Goal: Communication & Community: Share content

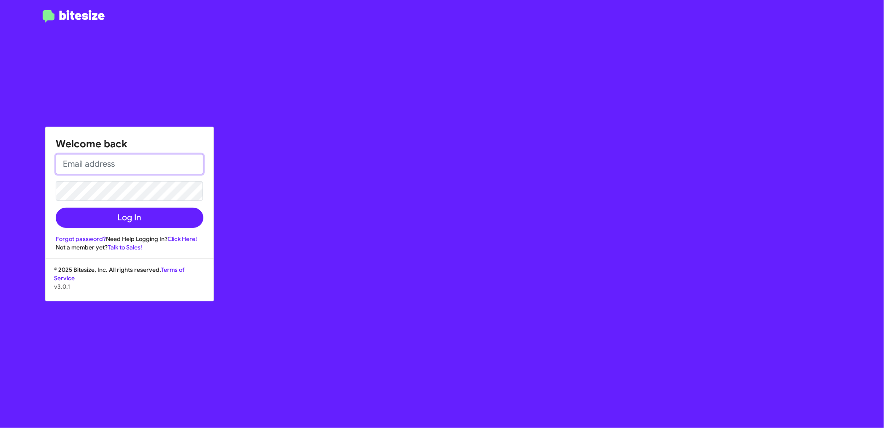
type input "[EMAIL_ADDRESS][DOMAIN_NAME]"
click at [151, 162] on input "[EMAIL_ADDRESS][DOMAIN_NAME]" at bounding box center [130, 164] width 148 height 20
click at [85, 220] on button "Log In" at bounding box center [130, 218] width 148 height 20
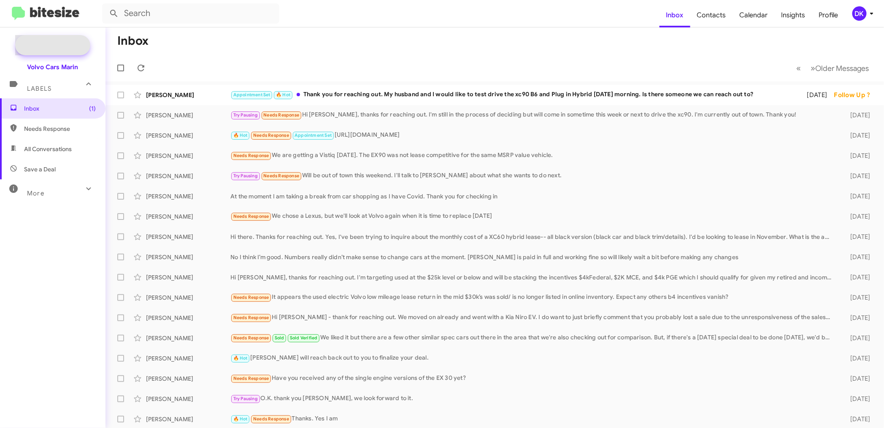
click at [66, 44] on span "New Campaign" at bounding box center [61, 45] width 43 height 8
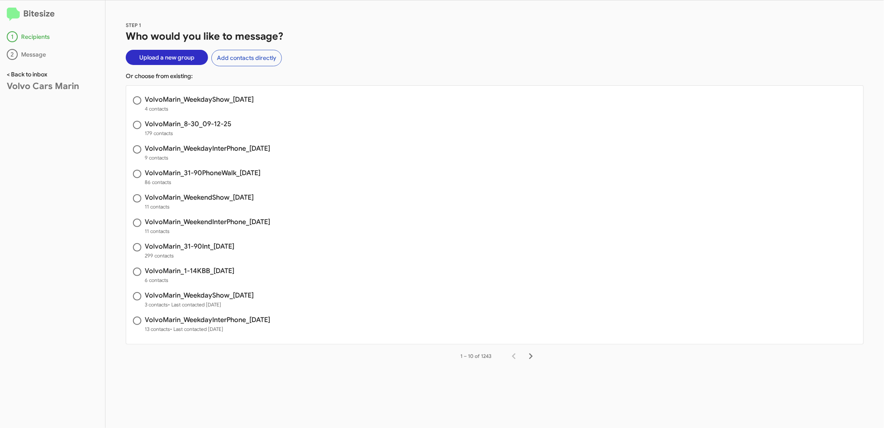
click at [27, 74] on link "< Back to inbox" at bounding box center [27, 74] width 40 height 8
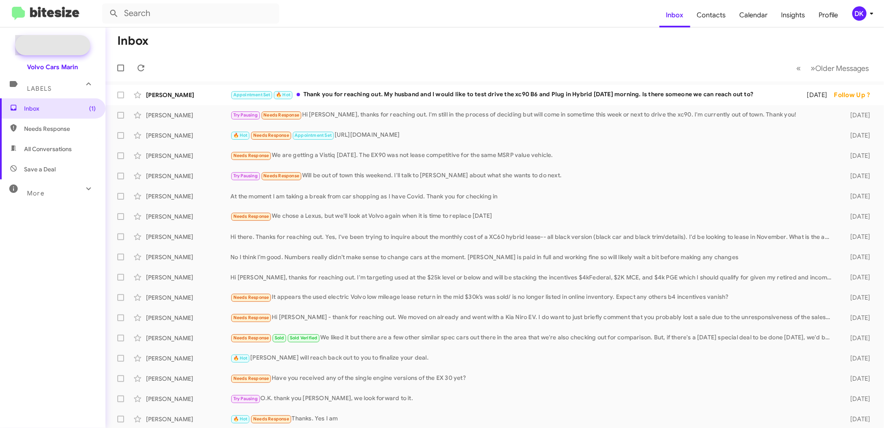
click at [65, 44] on span "New Campaign" at bounding box center [61, 45] width 43 height 8
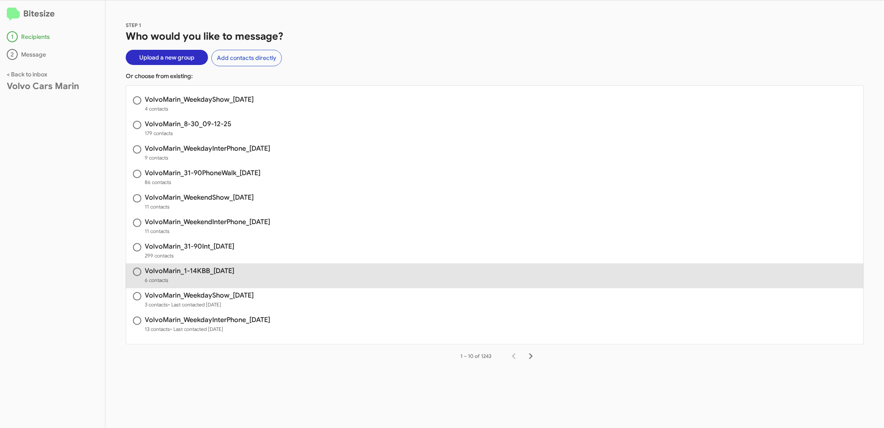
click at [216, 270] on h3 "VolvoMarin_1-14KBB_[DATE]" at bounding box center [189, 270] width 89 height 7
radio input "true"
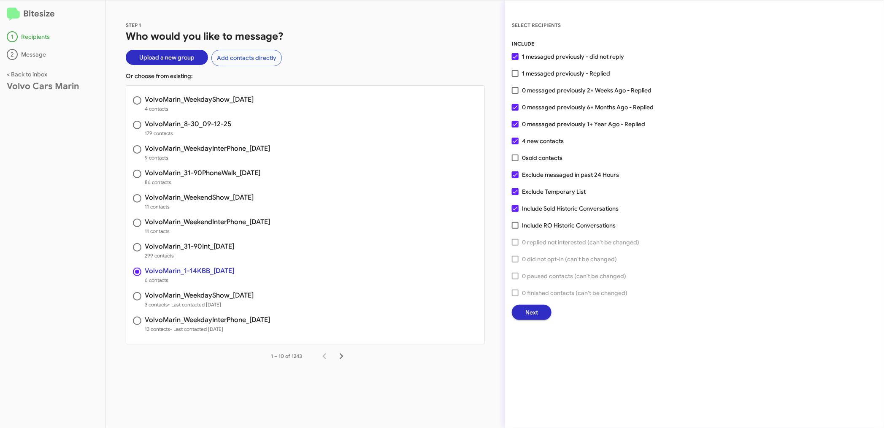
click at [539, 310] on button "Next" at bounding box center [532, 312] width 40 height 15
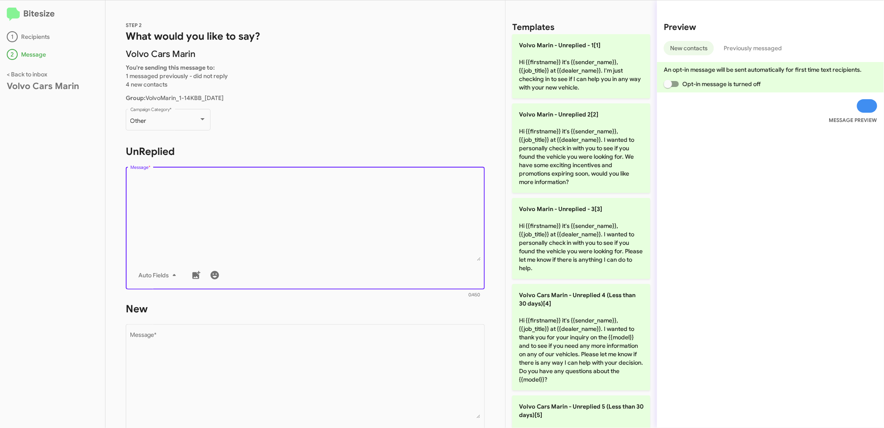
click at [264, 231] on textarea "Message *" at bounding box center [305, 218] width 350 height 86
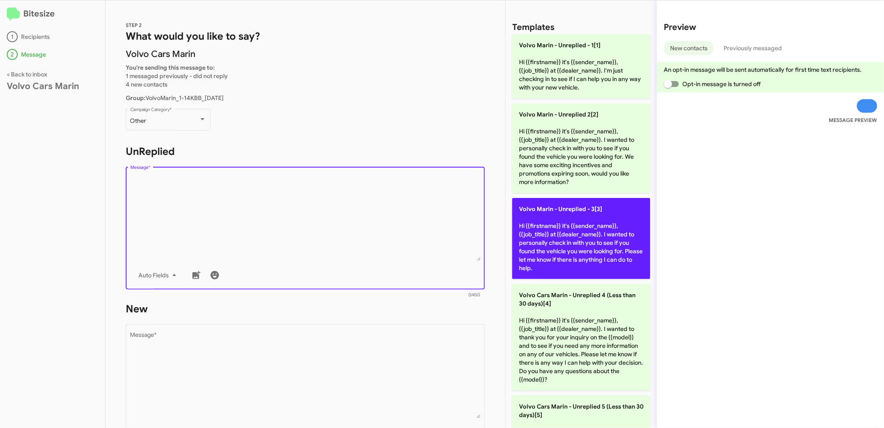
click at [560, 223] on p "Volvo Marin - Unreplied - 3[3] Hi {{firstname}} it's {{sender_name}}, {{job_tit…" at bounding box center [581, 238] width 138 height 81
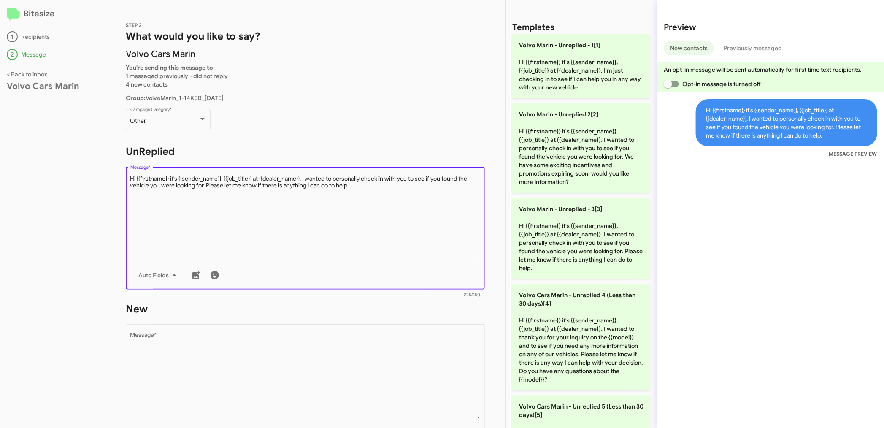
click at [361, 186] on textarea "Message *" at bounding box center [305, 218] width 350 height 86
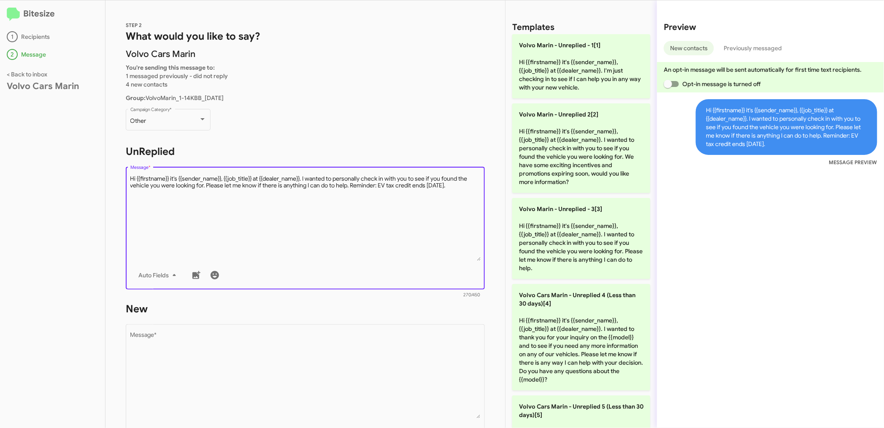
type textarea "Hi {{firstname}} it's {{sender_name}}, {{job_title}} at {{dealer_name}}. I want…"
click at [296, 356] on textarea "Message *" at bounding box center [305, 375] width 350 height 86
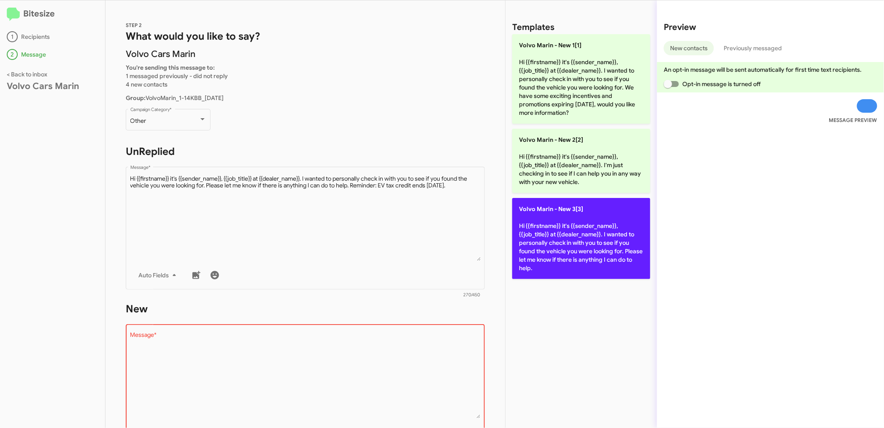
click at [576, 234] on p "Volvo [PERSON_NAME] - New 3[3] Hi {{firstname}} it's {{sender_name}}, {{job_tit…" at bounding box center [581, 238] width 138 height 81
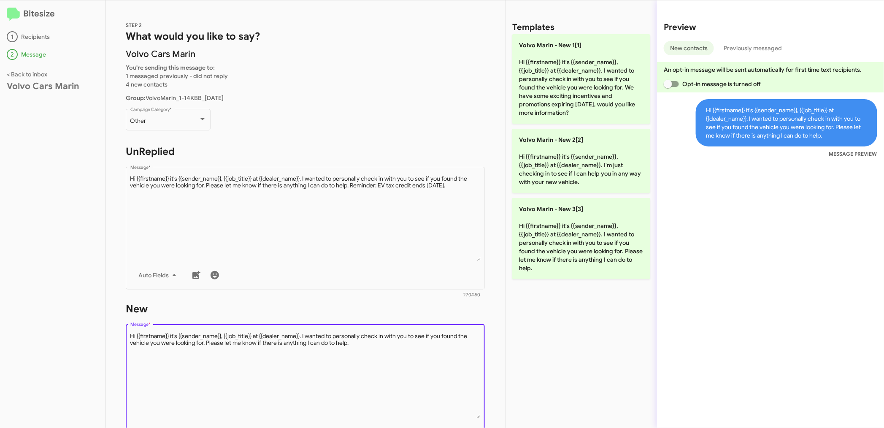
click at [357, 347] on textarea "Message *" at bounding box center [305, 375] width 350 height 86
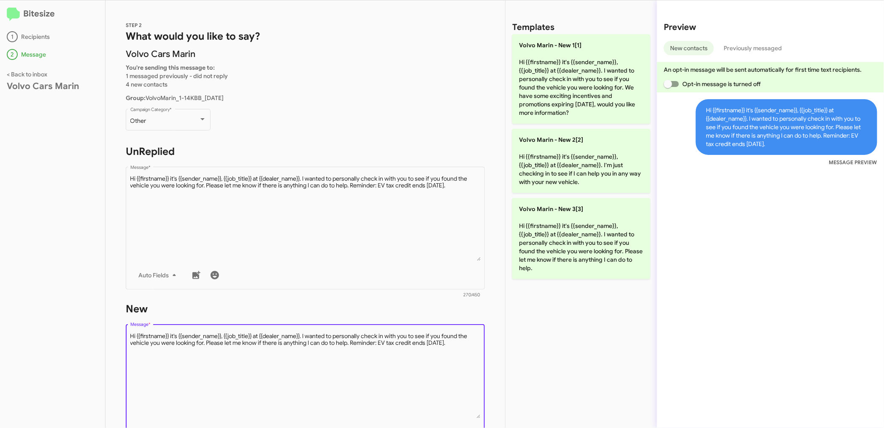
type textarea "Hi {{firstname}} it's {{sender_name}}, {{job_title}} at {{dealer_name}}. I want…"
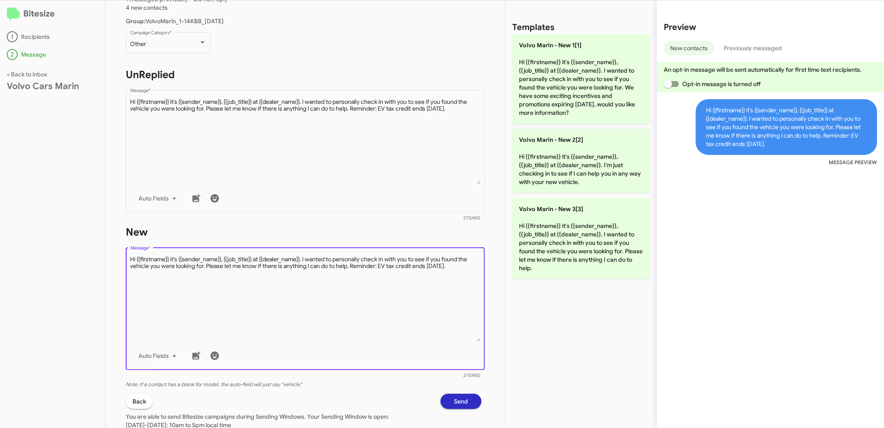
scroll to position [94, 0]
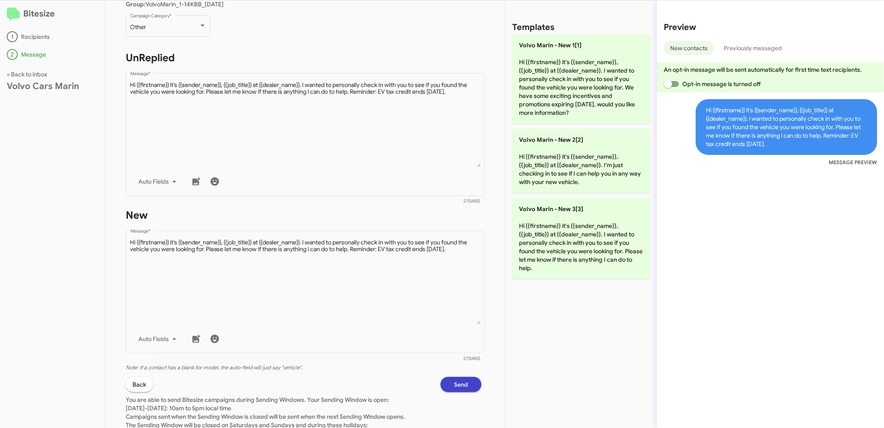
click at [454, 381] on span "Send" at bounding box center [461, 384] width 14 height 15
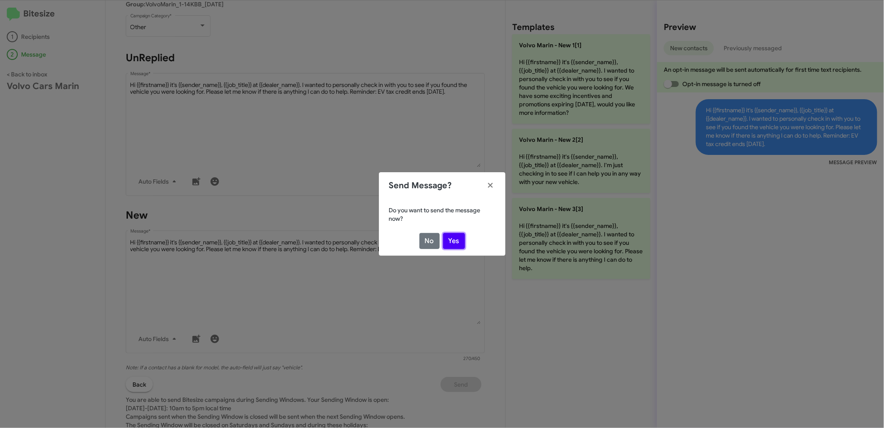
click at [454, 236] on button "Yes" at bounding box center [454, 241] width 22 height 16
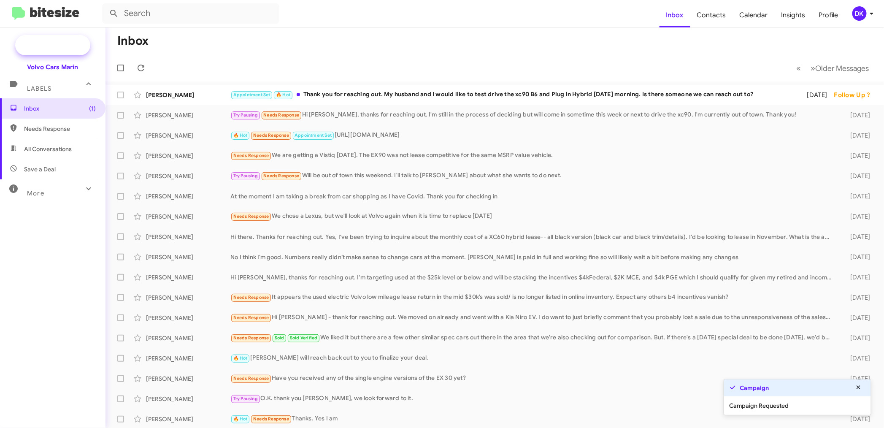
click at [64, 43] on span "New Campaign" at bounding box center [61, 45] width 43 height 8
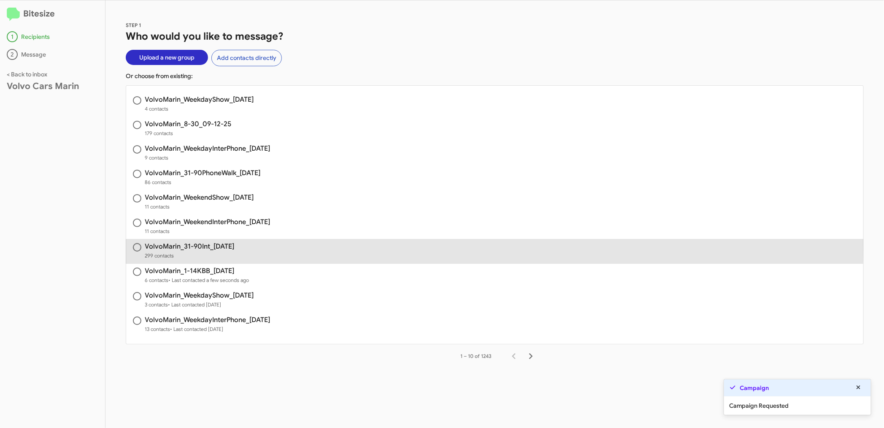
click at [184, 241] on span "VolvoMarin_31-90Int_[DATE] 299 contacts" at bounding box center [494, 251] width 737 height 24
radio input "true"
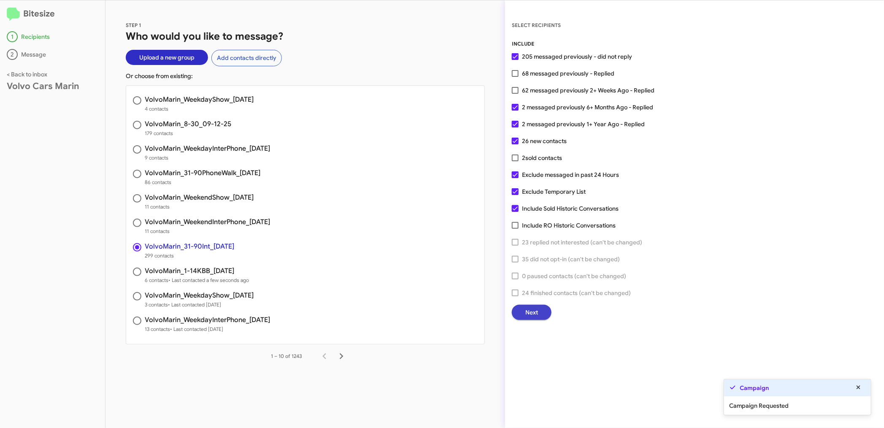
click at [536, 313] on span "Next" at bounding box center [531, 312] width 13 height 15
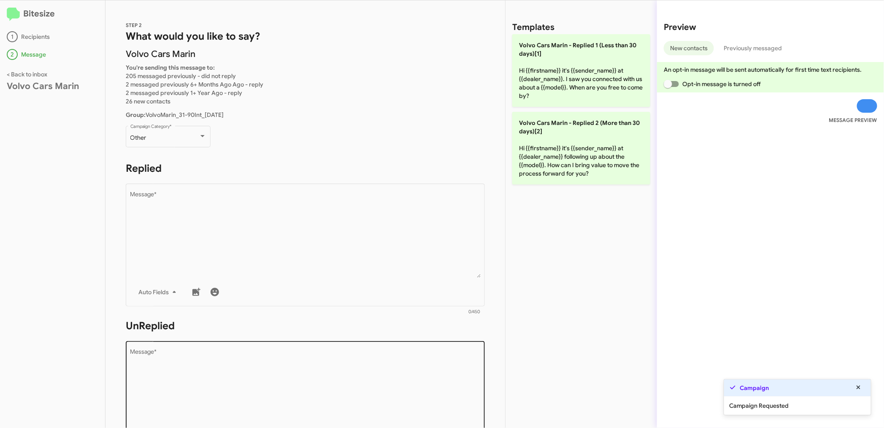
click at [259, 373] on textarea "Message *" at bounding box center [305, 392] width 350 height 86
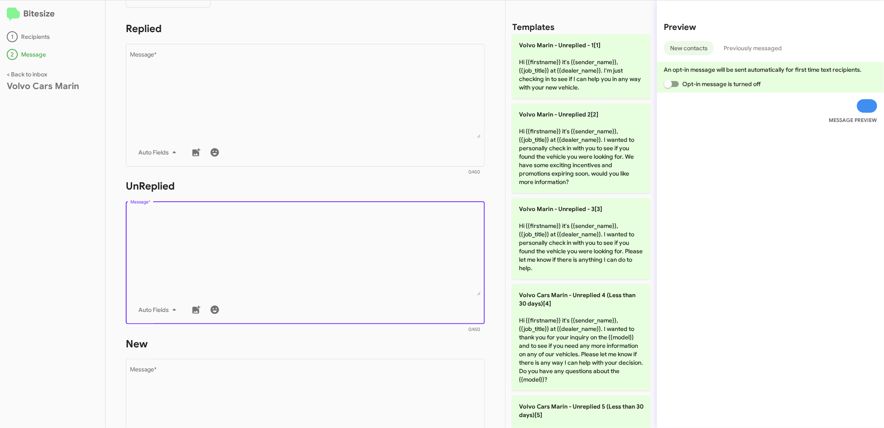
scroll to position [140, 0]
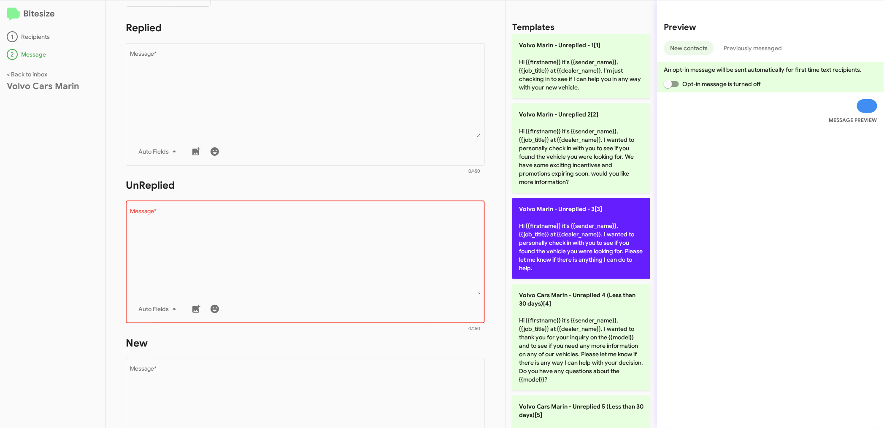
click at [575, 243] on p "Volvo Marin - Unreplied - 3[3] Hi {{firstname}} it's {{sender_name}}, {{job_tit…" at bounding box center [581, 238] width 138 height 81
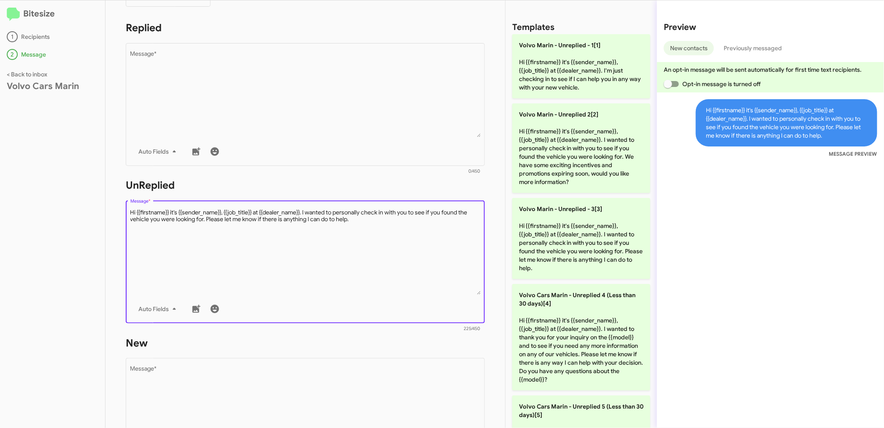
click at [361, 221] on textarea "Message *" at bounding box center [305, 251] width 350 height 86
drag, startPoint x: 130, startPoint y: 212, endPoint x: 437, endPoint y: 231, distance: 307.7
click at [437, 231] on textarea "Message *" at bounding box center [305, 251] width 350 height 86
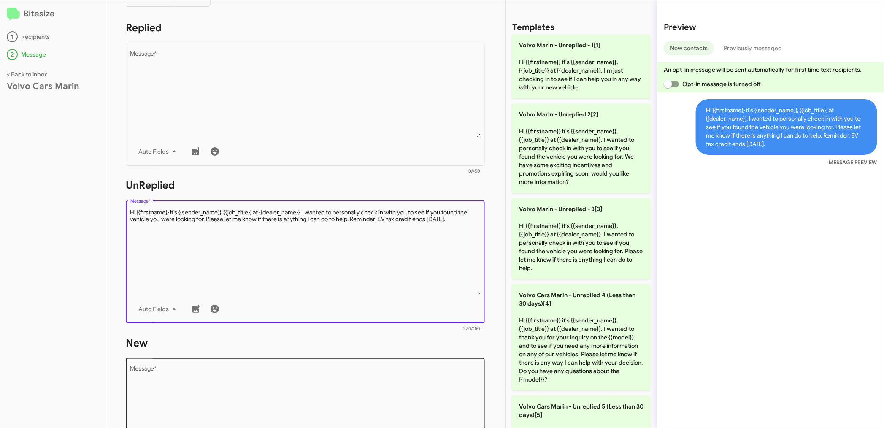
type textarea "Hi {{firstname}} it's {{sender_name}}, {{job_title}} at {{dealer_name}}. I want…"
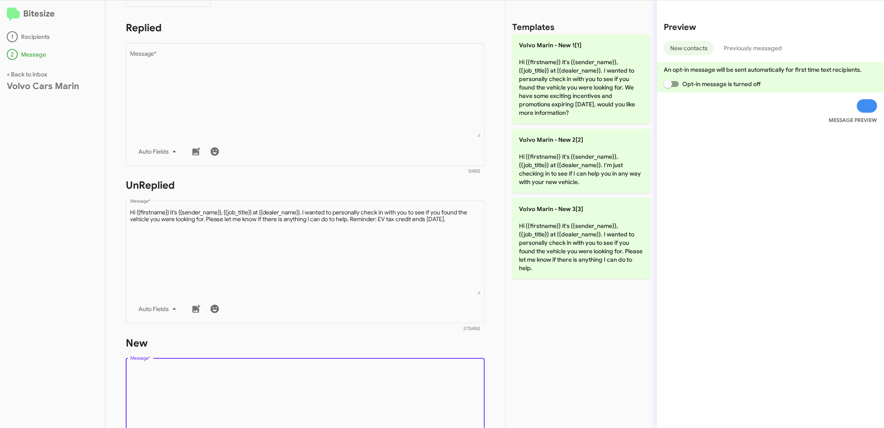
click at [196, 382] on textarea "Message *" at bounding box center [305, 409] width 350 height 86
paste textarea "Hi {{firstname}} it's {{sender_name}}, {{job_title}} at {{dealer_name}}. I want…"
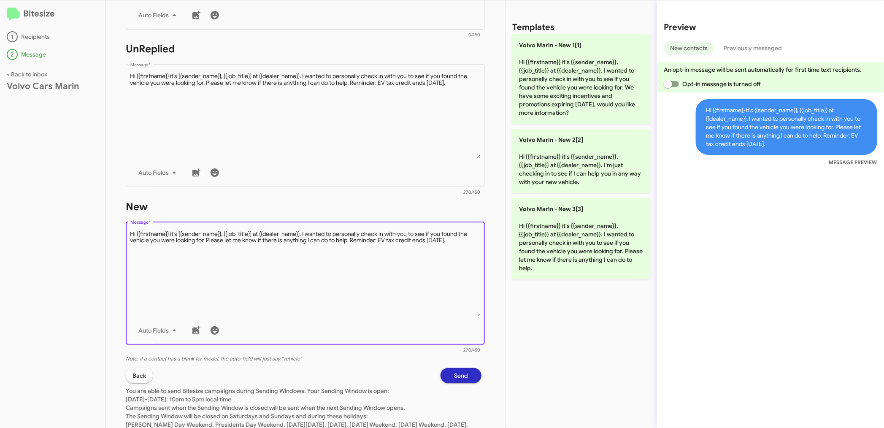
scroll to position [281, 0]
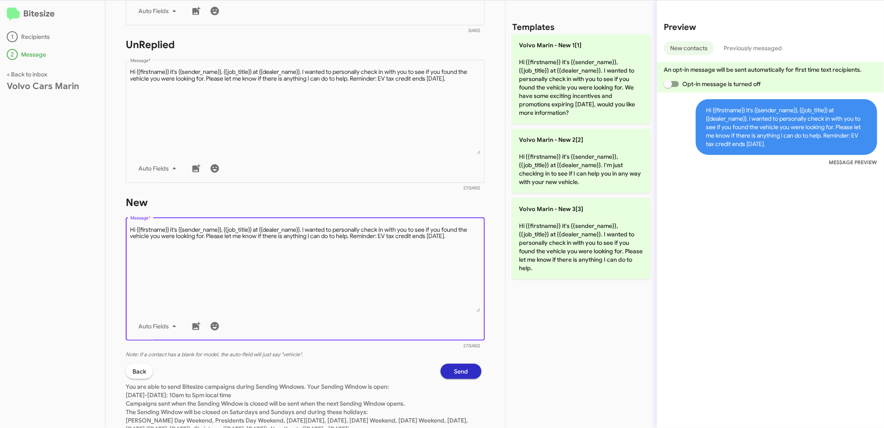
type textarea "Hi {{firstname}} it's {{sender_name}}, {{job_title}} at {{dealer_name}}. I want…"
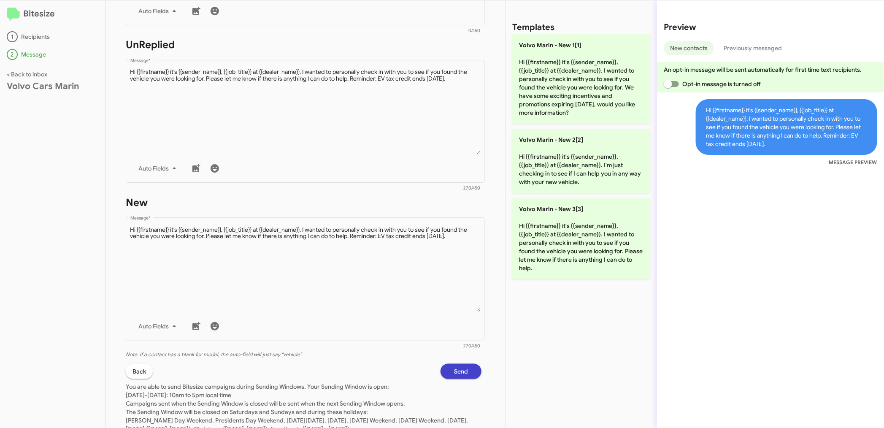
click at [443, 365] on button "Send" at bounding box center [460, 371] width 41 height 15
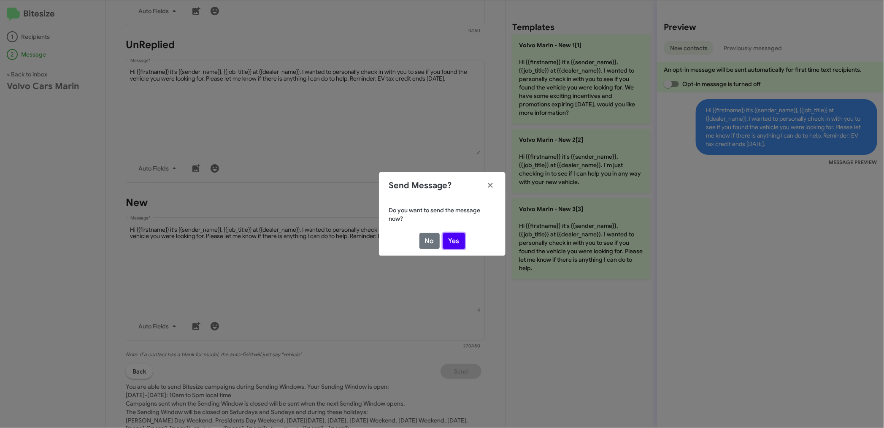
click at [455, 241] on button "Yes" at bounding box center [454, 241] width 22 height 16
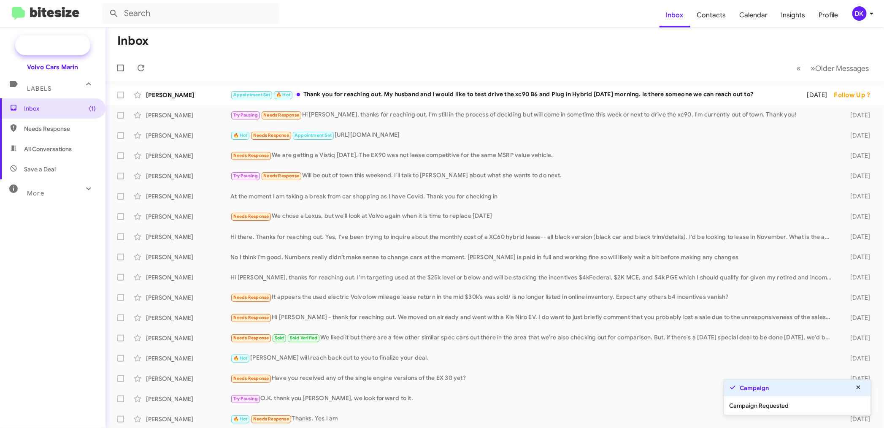
click at [52, 44] on span "New Campaign" at bounding box center [61, 45] width 43 height 8
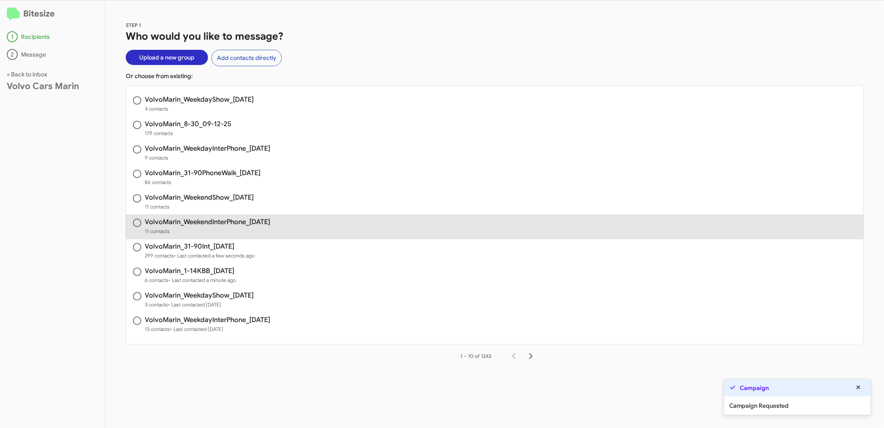
click at [221, 221] on h3 "VolvoMarin_WeekendInterPhone_[DATE]" at bounding box center [207, 222] width 125 height 7
radio input "true"
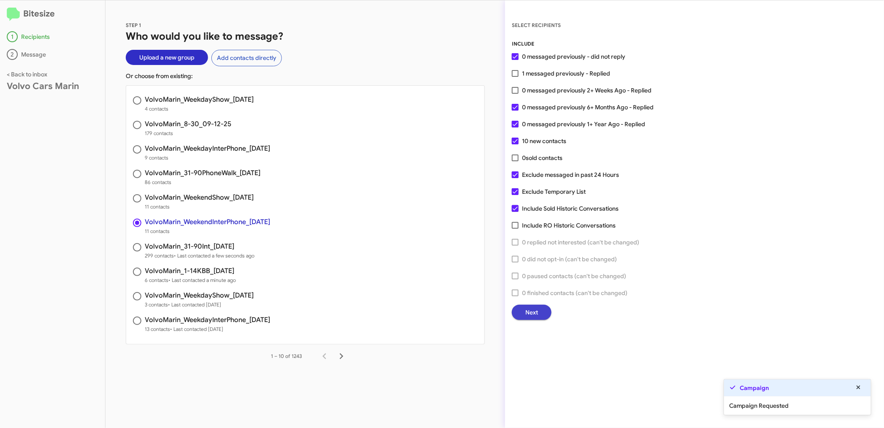
click at [544, 310] on button "Next" at bounding box center [532, 312] width 40 height 15
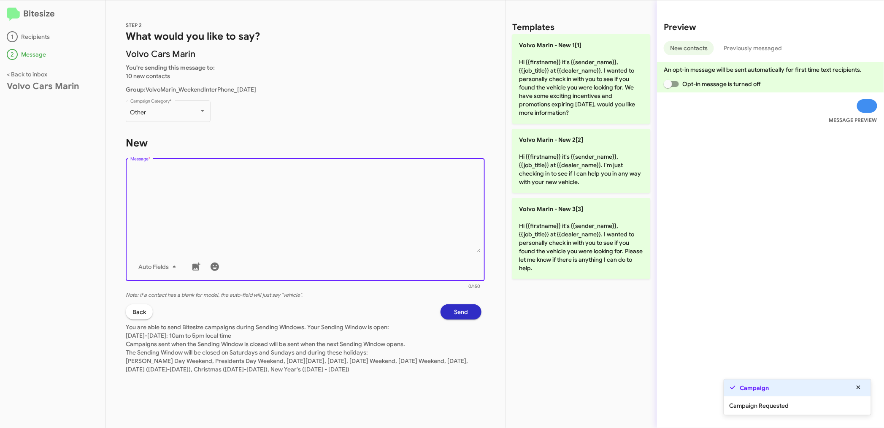
click at [178, 194] on textarea "Message *" at bounding box center [305, 209] width 350 height 86
paste textarea "Hi {{firstname}} it's {{sender_name}}, {{job_title}} at {{dealer_name}}. I want…"
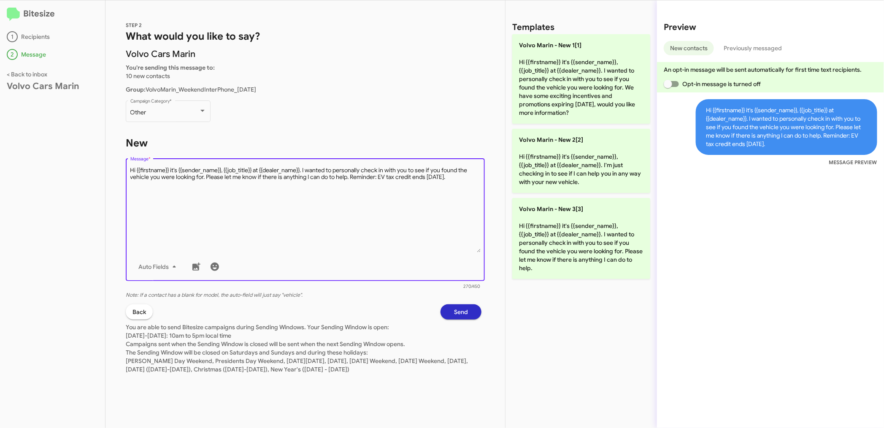
type textarea "Hi {{firstname}} it's {{sender_name}}, {{job_title}} at {{dealer_name}}. I want…"
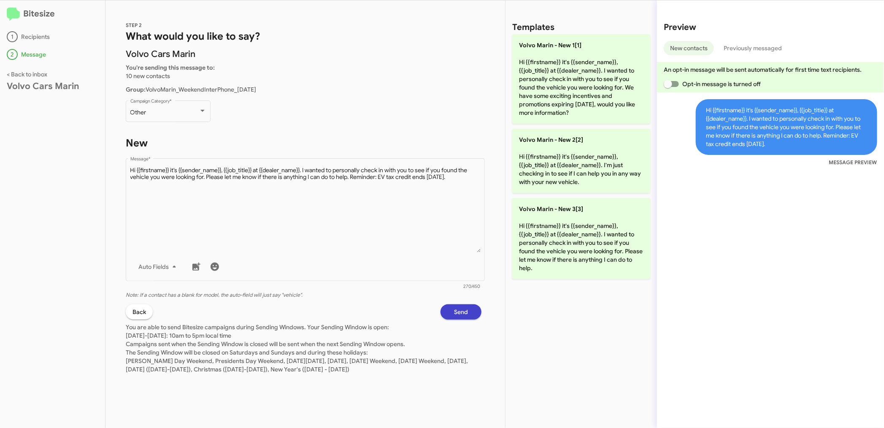
click at [457, 309] on span "Send" at bounding box center [461, 311] width 14 height 15
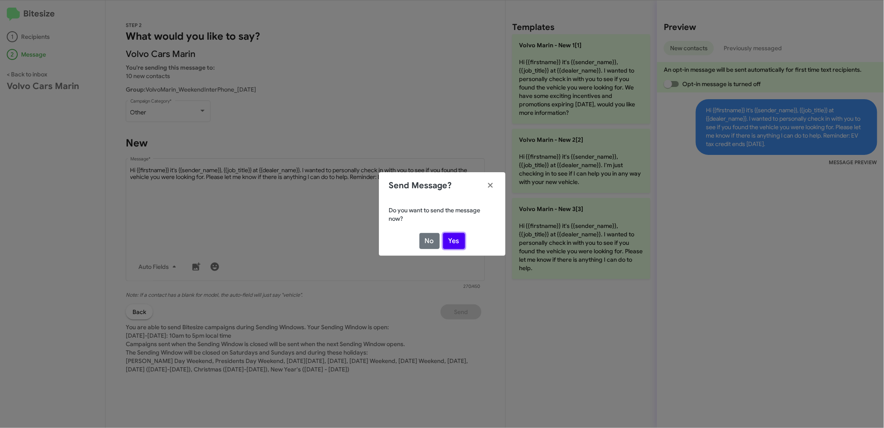
click at [457, 242] on button "Yes" at bounding box center [454, 241] width 22 height 16
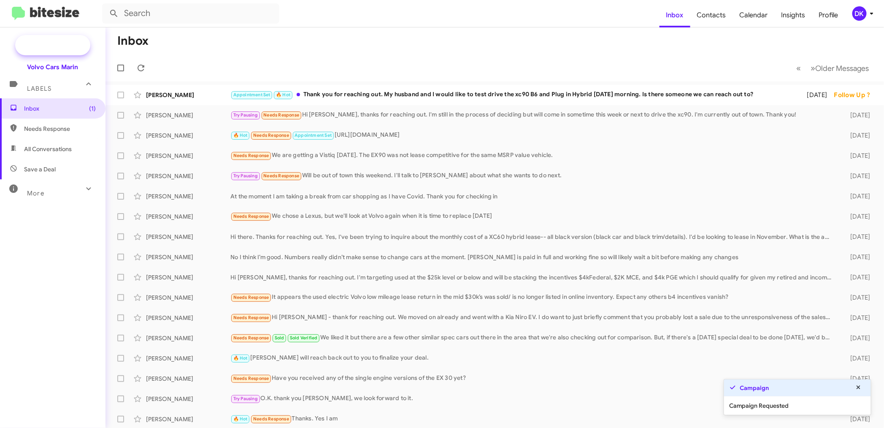
click at [66, 41] on span "New Campaign" at bounding box center [61, 45] width 43 height 8
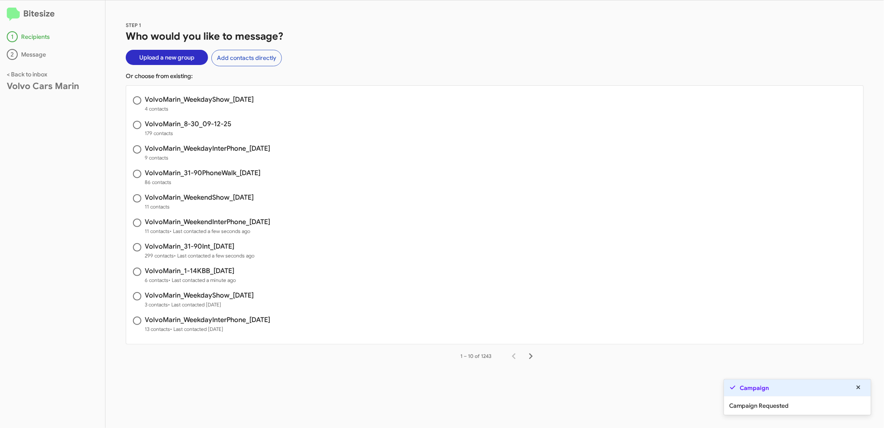
click at [221, 192] on span "VolvoMarin_WeekendShow_[DATE] 11 contacts" at bounding box center [494, 202] width 737 height 24
radio input "true"
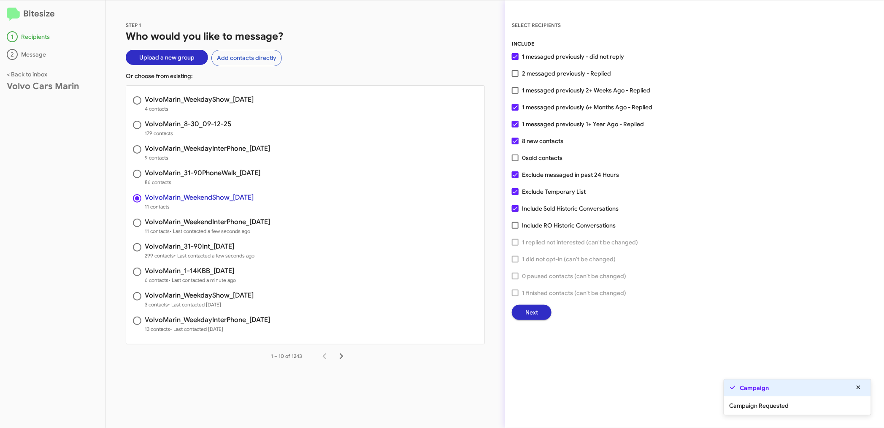
click at [538, 309] on span "Next" at bounding box center [531, 312] width 13 height 15
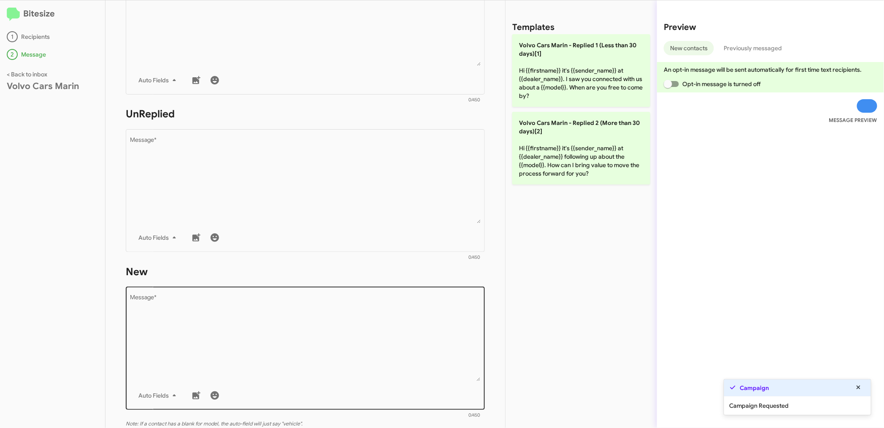
scroll to position [234, 0]
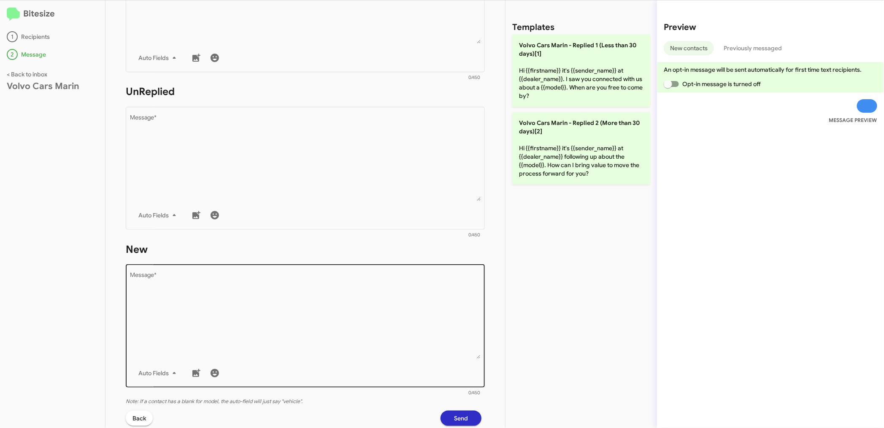
click at [199, 301] on textarea "Message *" at bounding box center [305, 316] width 350 height 86
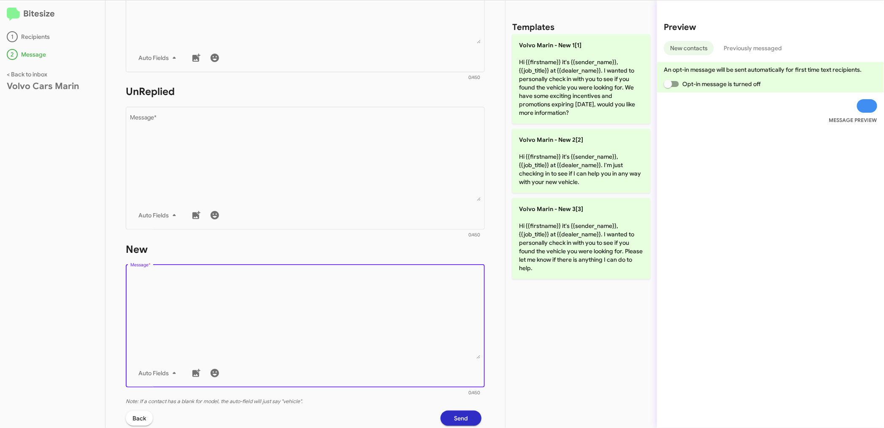
paste textarea "Hi {{firstname}} it's {{sender_name}}, {{job_title}} at {{dealer_name}}. I want…"
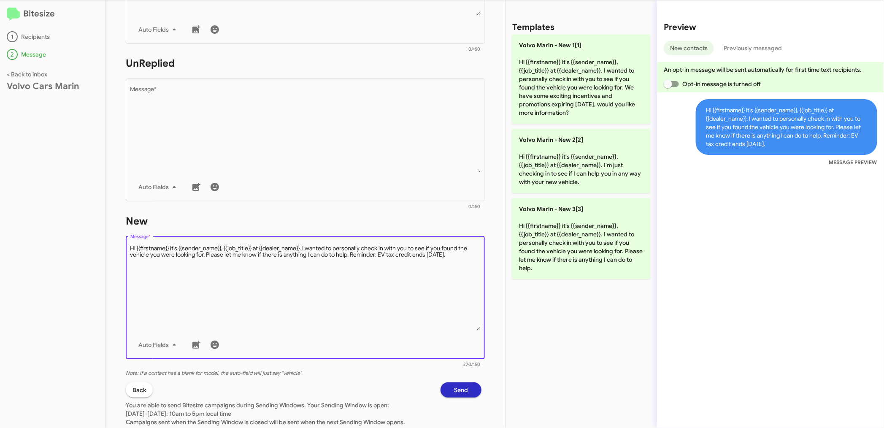
scroll to position [310, 0]
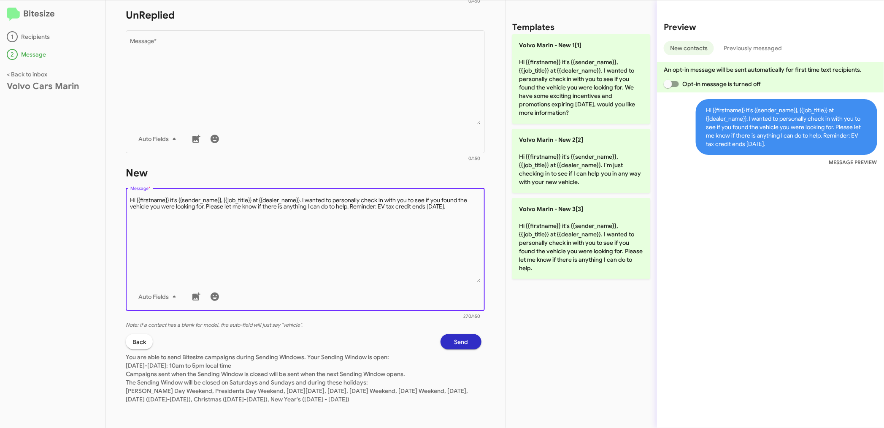
type textarea "Hi {{firstname}} it's {{sender_name}}, {{job_title}} at {{dealer_name}}. I want…"
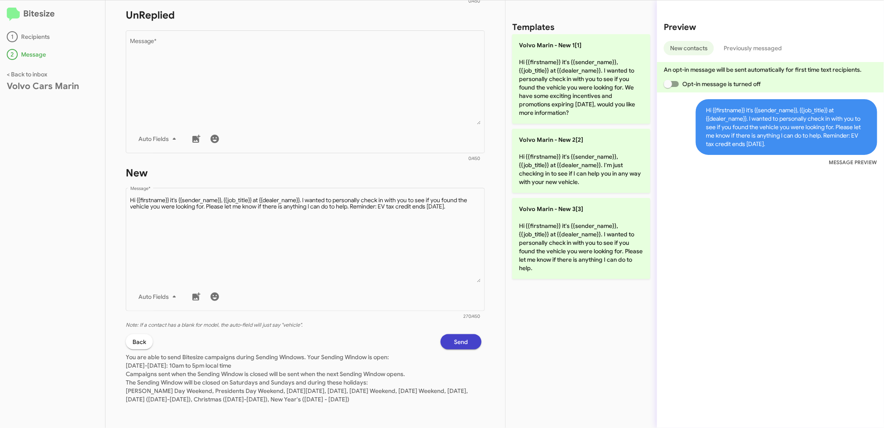
click at [454, 337] on span "Send" at bounding box center [461, 341] width 14 height 15
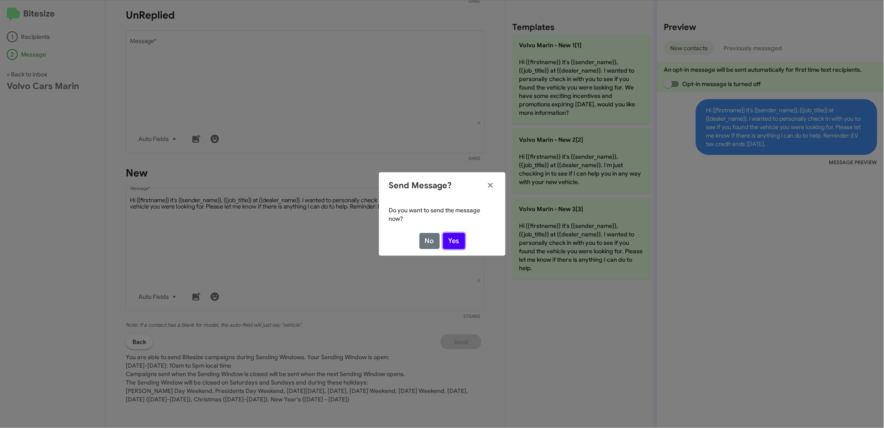
click at [453, 235] on button "Yes" at bounding box center [454, 241] width 22 height 16
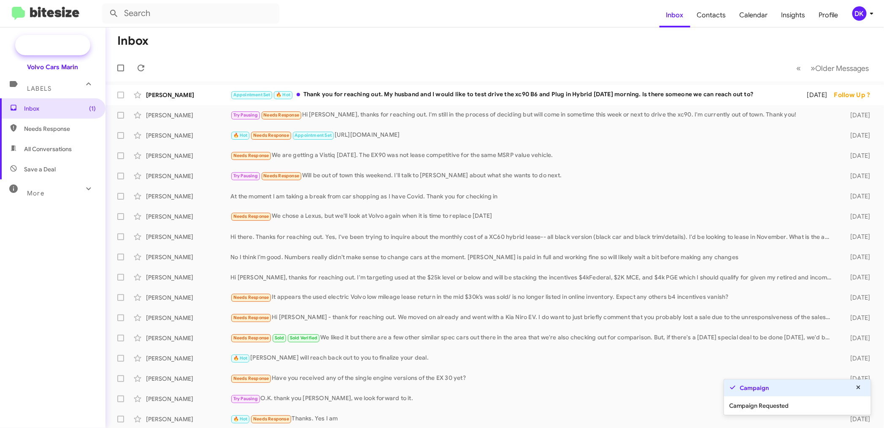
click at [55, 41] on span "New Campaign" at bounding box center [61, 45] width 43 height 8
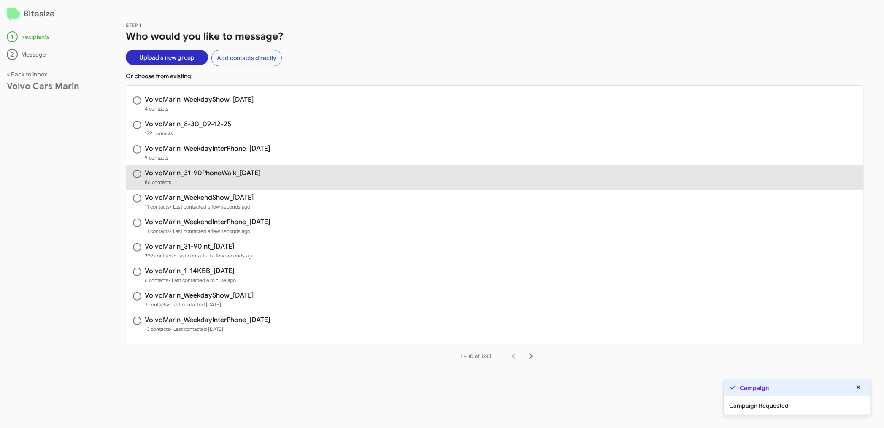
click at [224, 171] on h3 "VolvoMarin_31-90PhoneWalk_[DATE]" at bounding box center [203, 173] width 116 height 7
radio input "true"
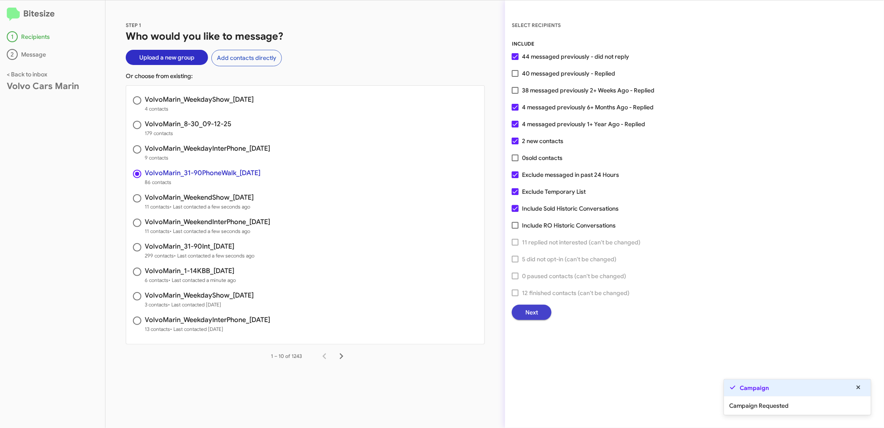
click at [537, 310] on span "Next" at bounding box center [531, 312] width 13 height 15
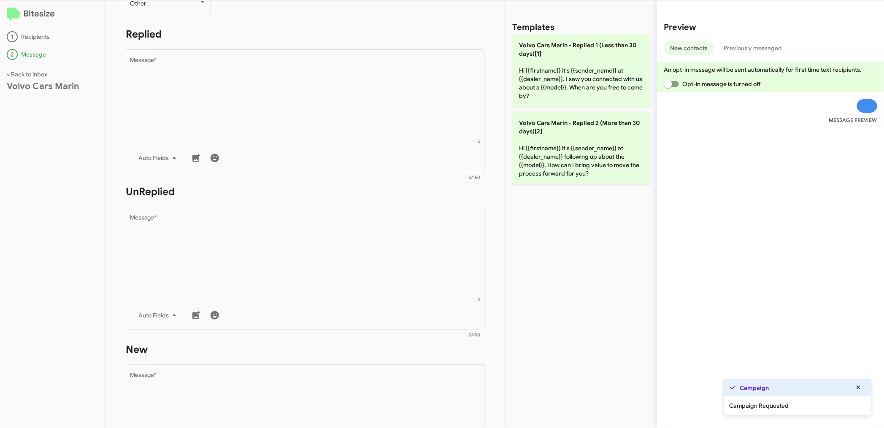
scroll to position [140, 0]
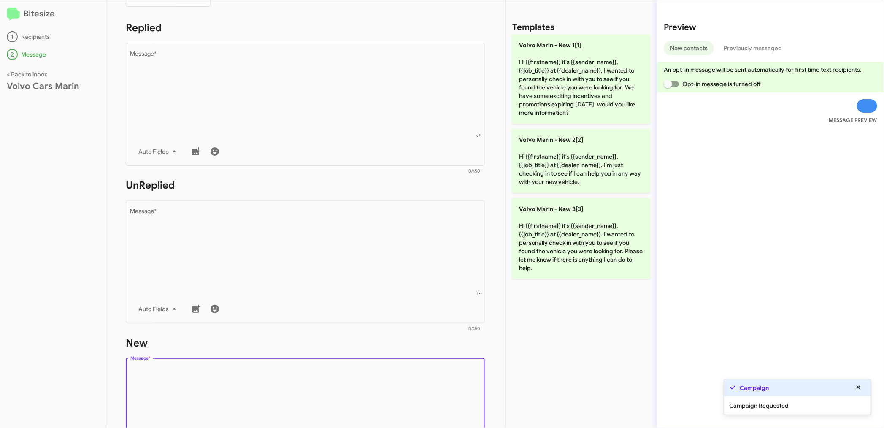
click at [232, 377] on textarea "Message *" at bounding box center [305, 409] width 350 height 86
paste textarea "Hi {{firstname}} it's {{sender_name}}, {{job_title}} at {{dealer_name}}. I want…"
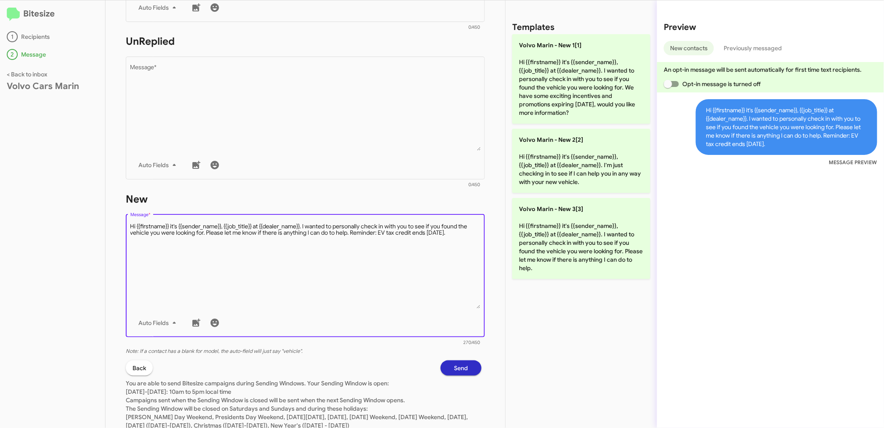
scroll to position [310, 0]
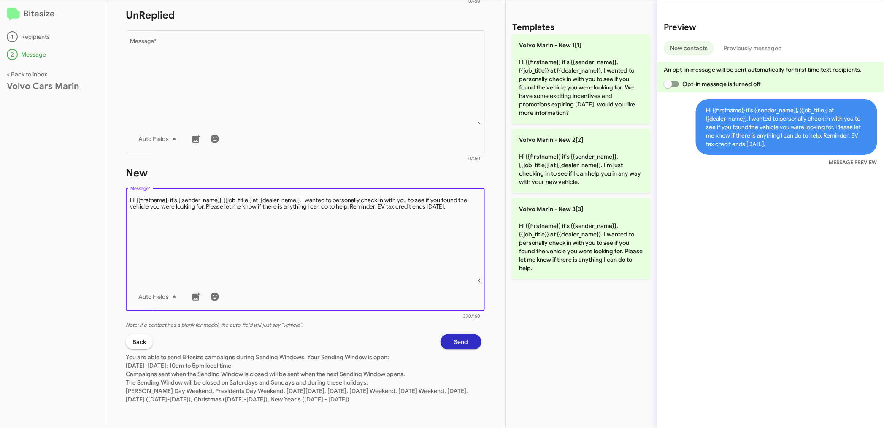
type textarea "Hi {{firstname}} it's {{sender_name}}, {{job_title}} at {{dealer_name}}. I want…"
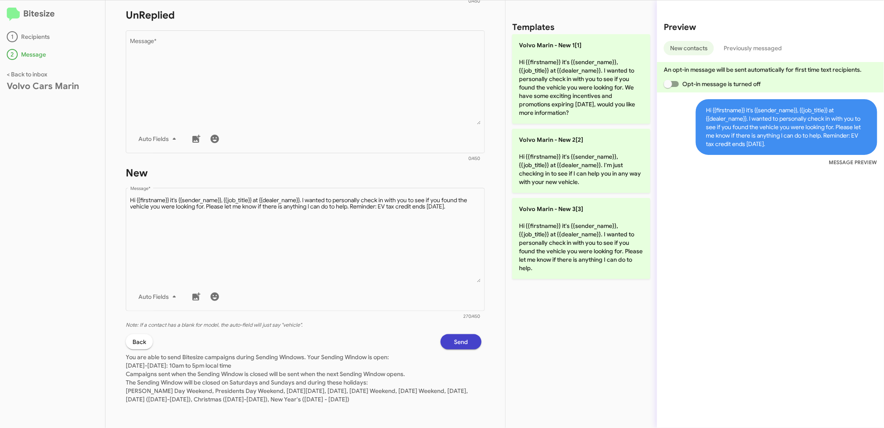
click at [457, 343] on span "Send" at bounding box center [461, 341] width 14 height 15
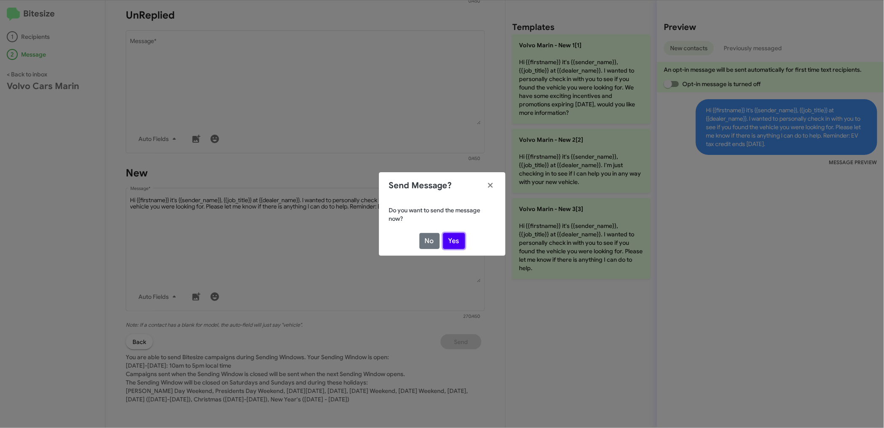
click at [457, 239] on button "Yes" at bounding box center [454, 241] width 22 height 16
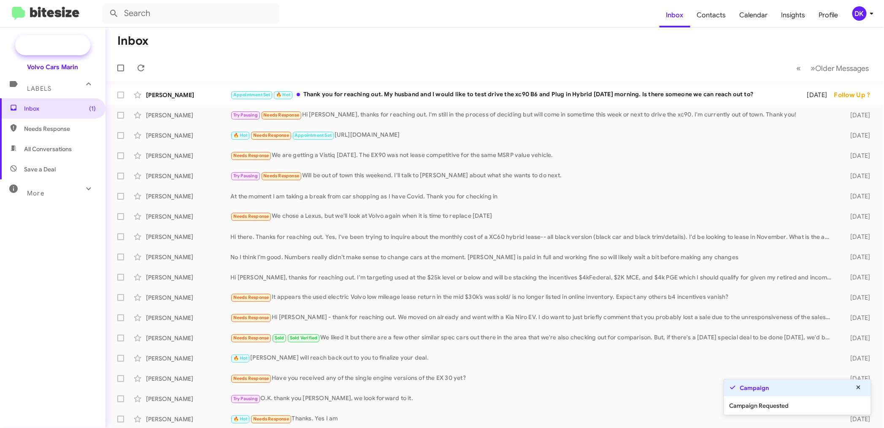
click at [65, 47] on span "New Campaign" at bounding box center [61, 45] width 43 height 8
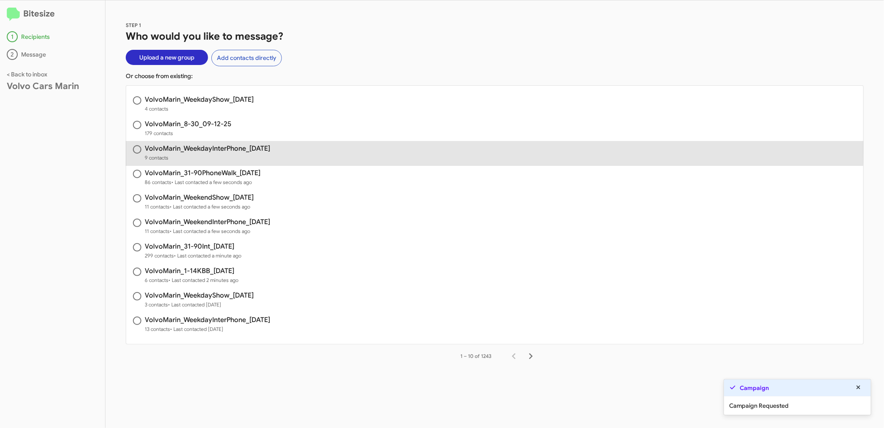
click at [210, 145] on h3 "VolvoMarin_WeekdayInterPhone_[DATE]" at bounding box center [207, 148] width 125 height 7
radio input "true"
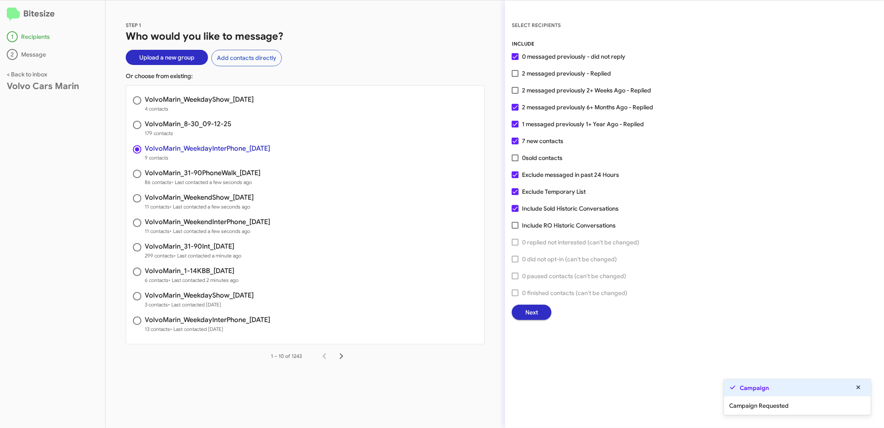
click at [528, 313] on span "Next" at bounding box center [531, 312] width 13 height 15
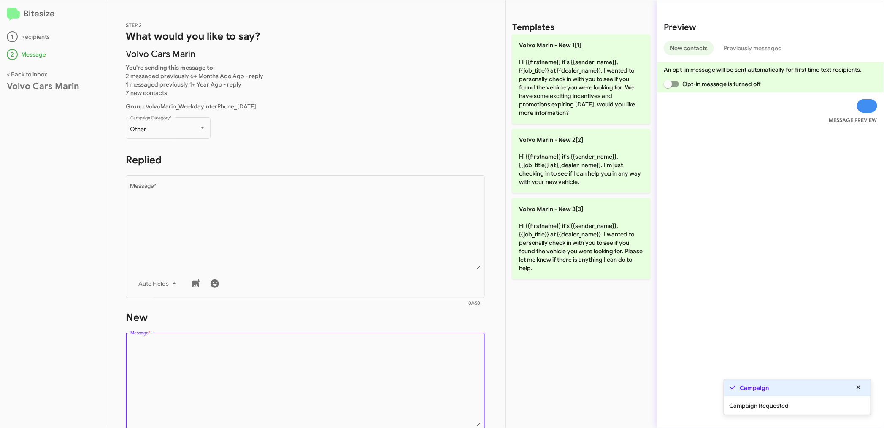
click at [259, 344] on textarea "Message *" at bounding box center [305, 383] width 350 height 86
paste textarea "Hi {{firstname}} it's {{sender_name}}, {{job_title}} at {{dealer_name}}. I want…"
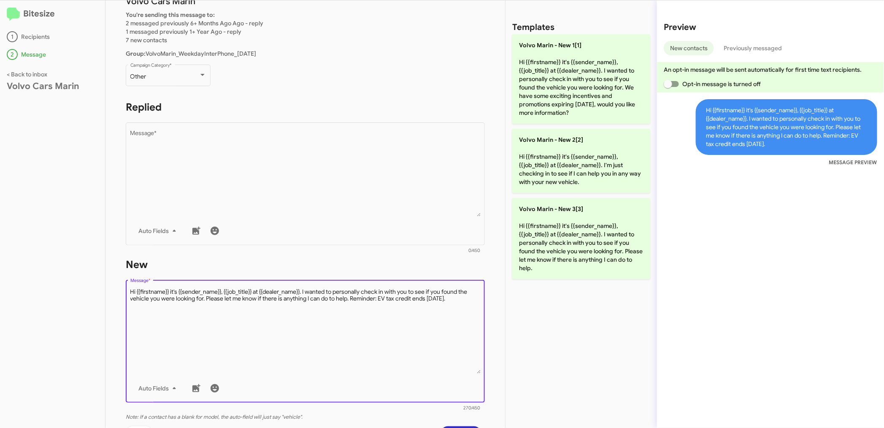
scroll to position [140, 0]
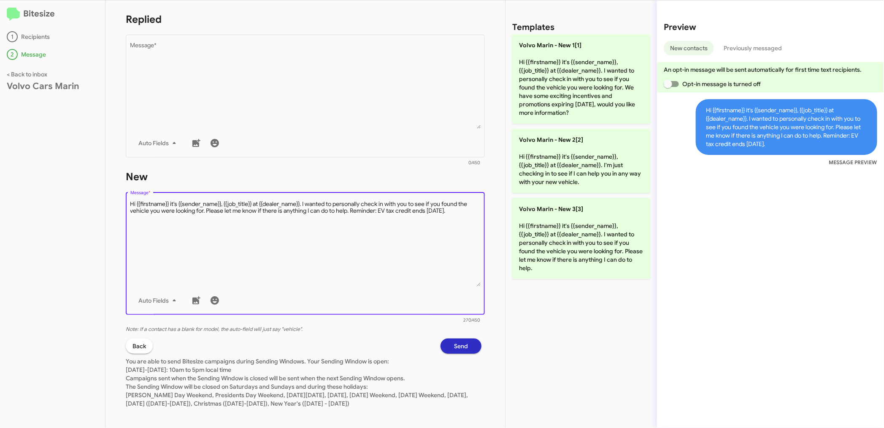
type textarea "Hi {{firstname}} it's {{sender_name}}, {{job_title}} at {{dealer_name}}. I want…"
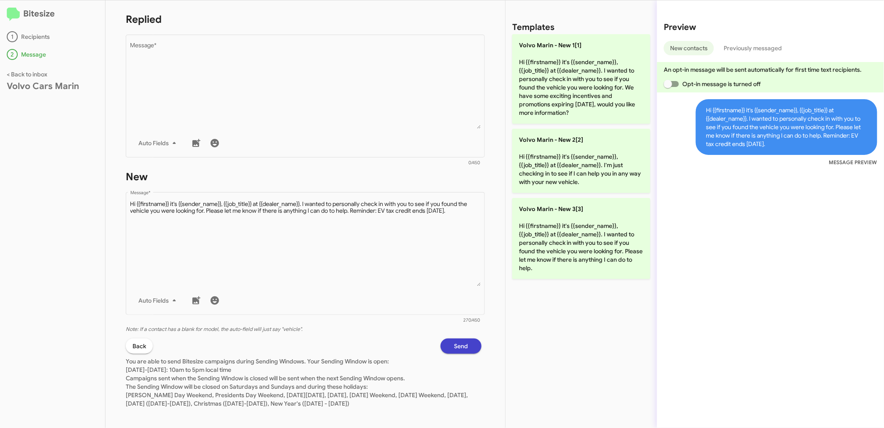
click at [454, 339] on span "Send" at bounding box center [461, 345] width 14 height 15
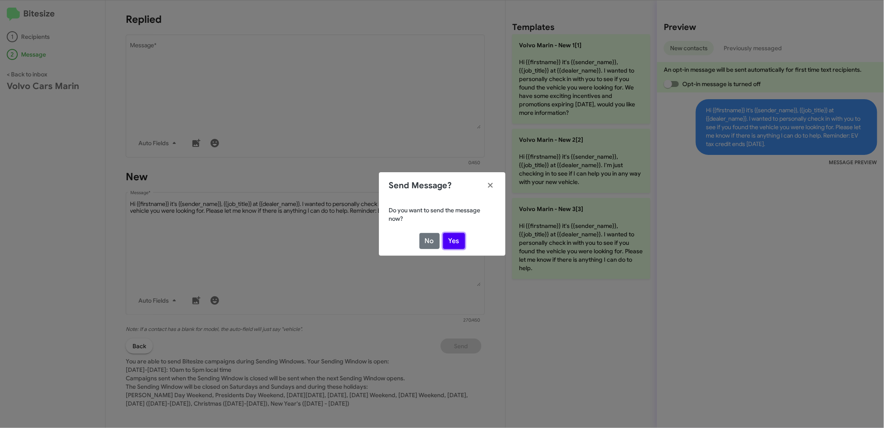
click at [459, 237] on button "Yes" at bounding box center [454, 241] width 22 height 16
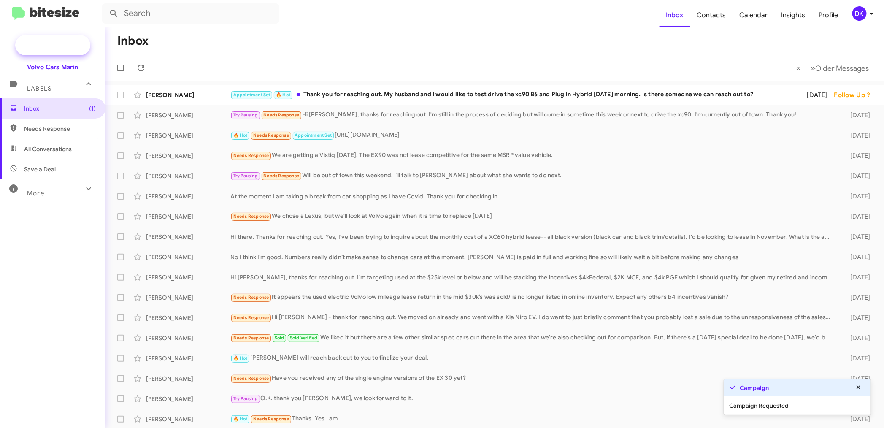
click at [64, 43] on span "New Campaign" at bounding box center [61, 45] width 43 height 8
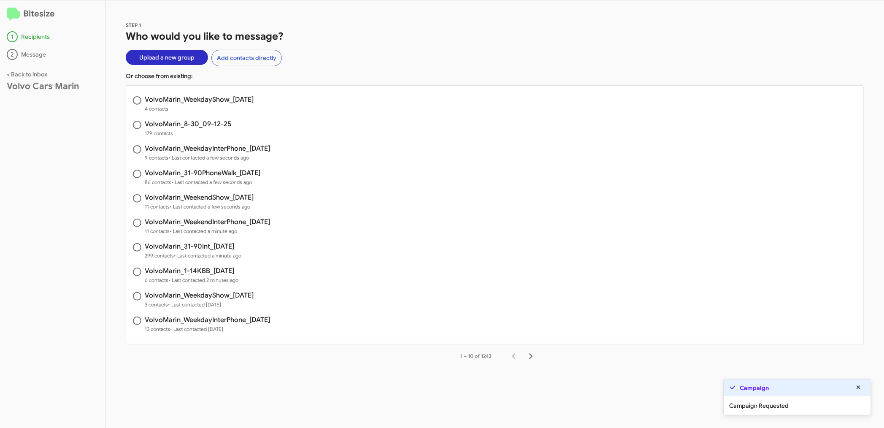
click at [193, 127] on h3 "VolvoMarin_8-30_09-12-25" at bounding box center [188, 124] width 86 height 7
radio input "true"
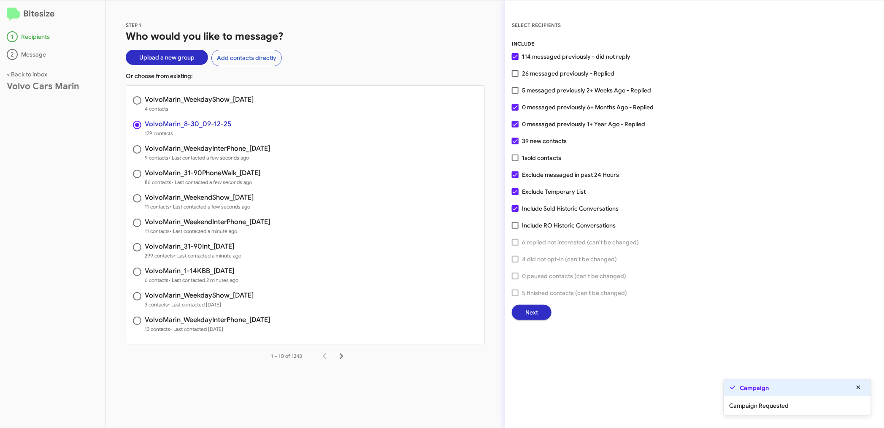
click at [524, 312] on button "Next" at bounding box center [532, 312] width 40 height 15
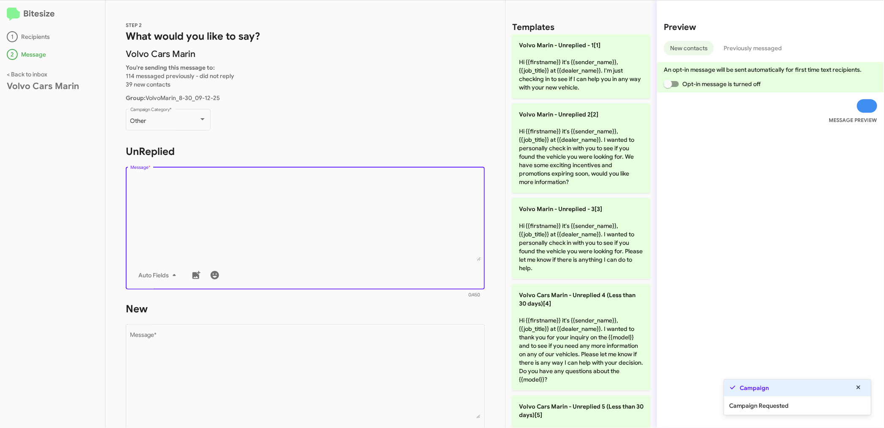
click at [213, 229] on textarea "Message *" at bounding box center [305, 218] width 350 height 86
paste textarea "Hi {{firstname}} it's {{sender_name}}, {{job_title}} at {{dealer_name}}. I want…"
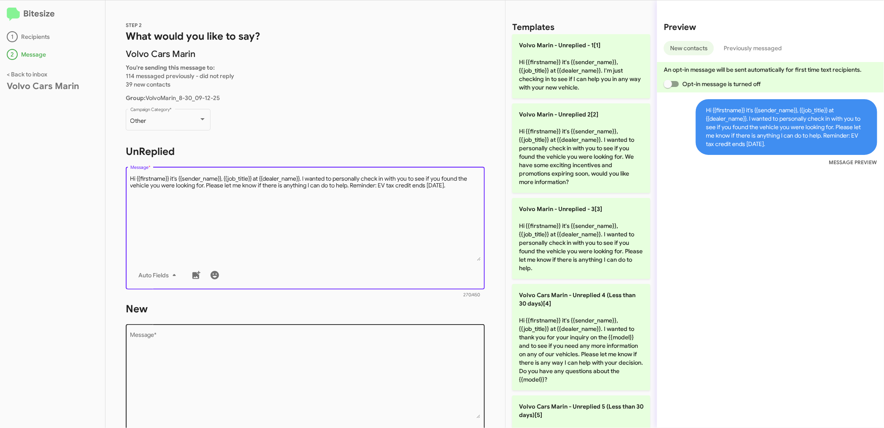
type textarea "Hi {{firstname}} it's {{sender_name}}, {{job_title}} at {{dealer_name}}. I want…"
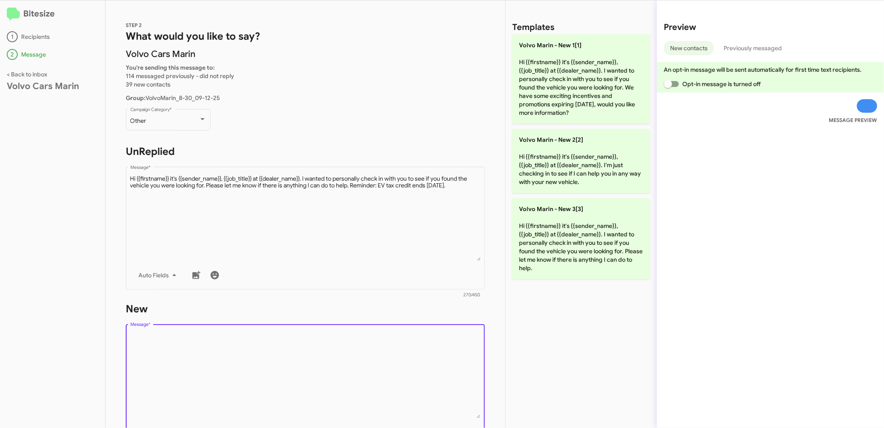
click at [191, 350] on textarea "Message *" at bounding box center [305, 375] width 350 height 86
paste textarea "Hi {{firstname}} it's {{sender_name}}, {{job_title}} at {{dealer_name}}. I want…"
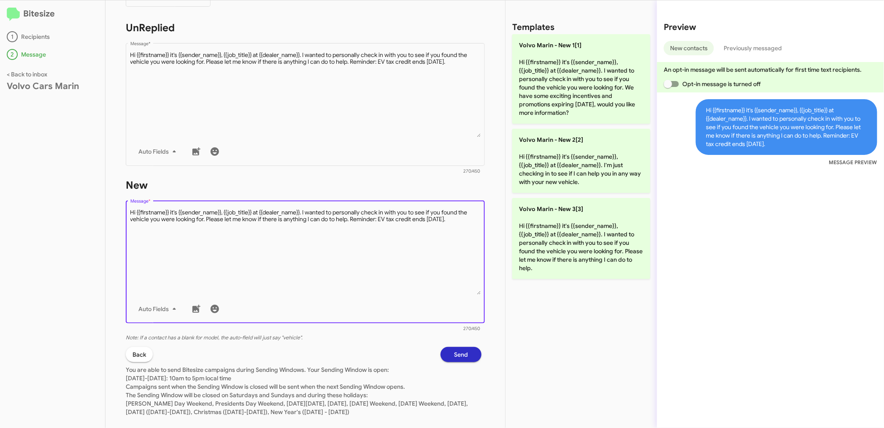
scroll to position [136, 0]
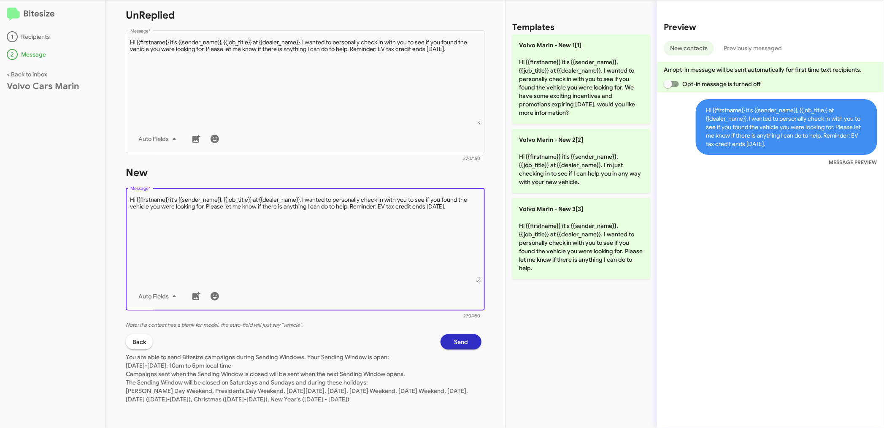
type textarea "Hi {{firstname}} it's {{sender_name}}, {{job_title}} at {{dealer_name}}. I want…"
click at [445, 337] on button "Send" at bounding box center [460, 341] width 41 height 15
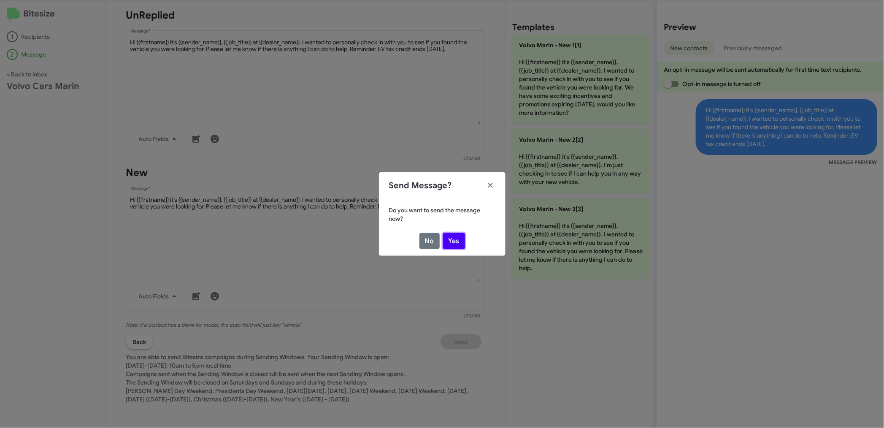
click at [456, 235] on button "Yes" at bounding box center [454, 241] width 22 height 16
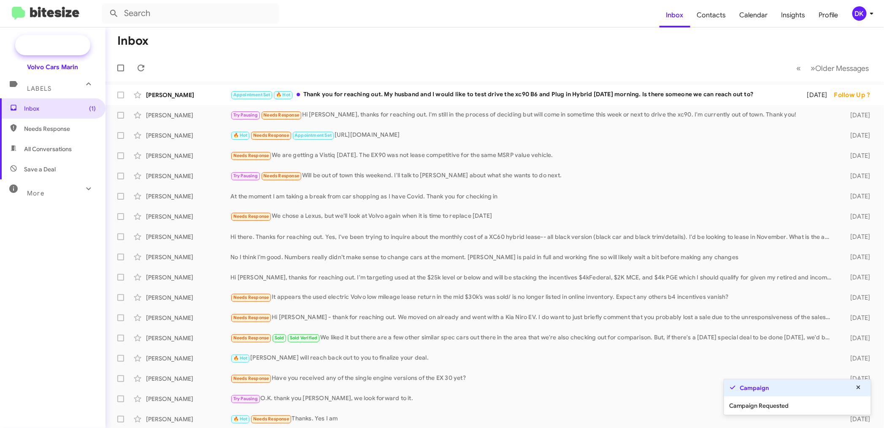
click at [66, 42] on span "New Campaign" at bounding box center [61, 45] width 43 height 8
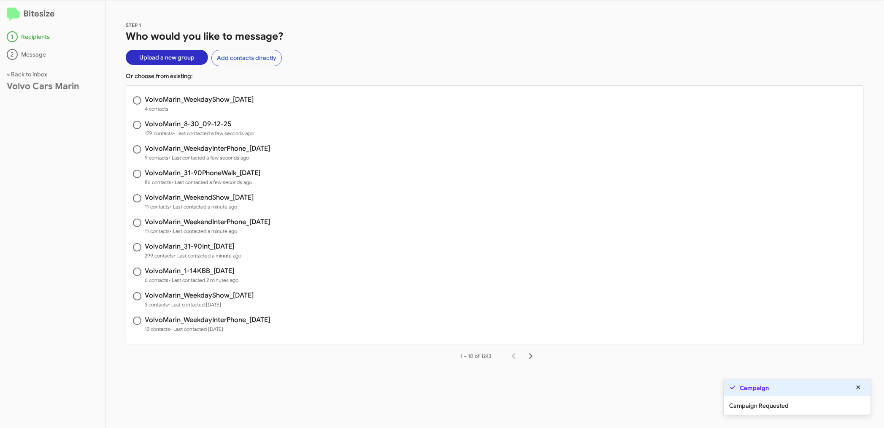
click at [237, 96] on h3 "VolvoMarin_WeekdayShow_[DATE]" at bounding box center [199, 99] width 109 height 7
radio input "true"
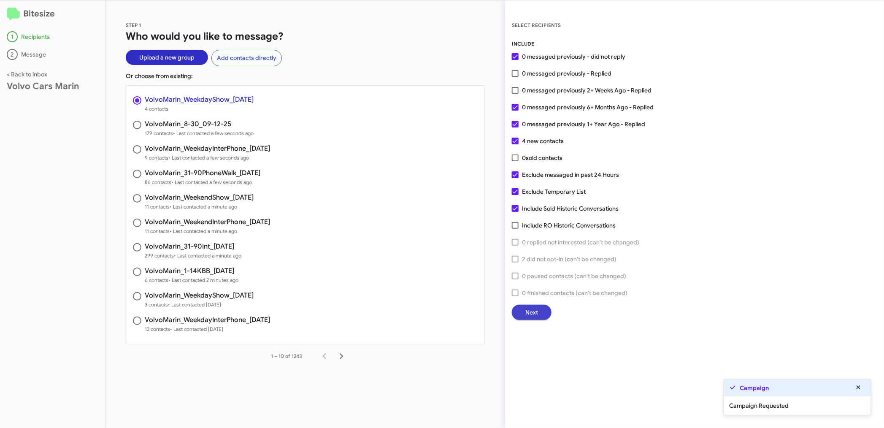
click at [534, 306] on span "Next" at bounding box center [531, 312] width 13 height 15
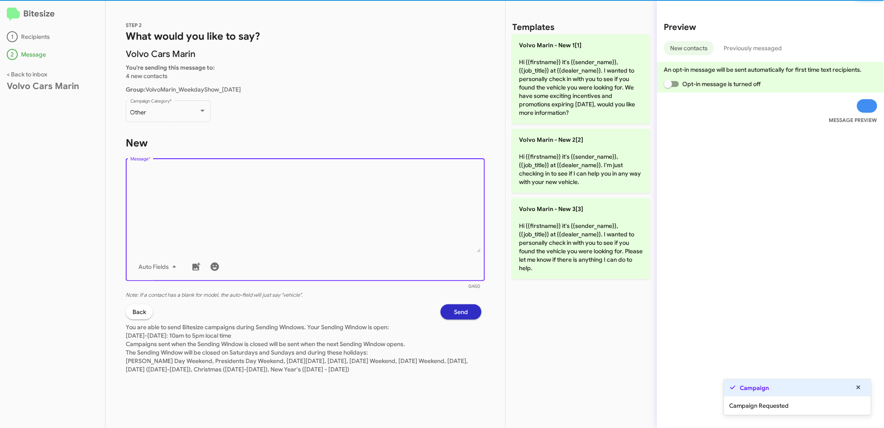
paste textarea "Hi {{firstname}} it's {{sender_name}}, {{job_title}} at {{dealer_name}}. I want…"
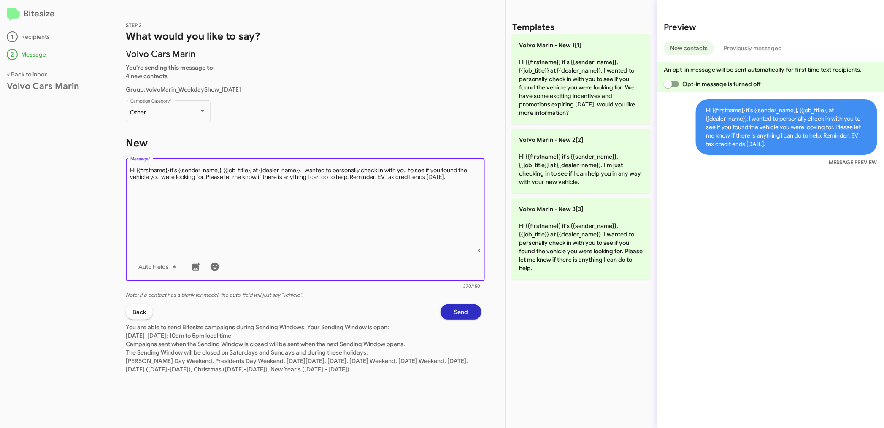
type textarea "Hi {{firstname}} it's {{sender_name}}, {{job_title}} at {{dealer_name}}. I want…"
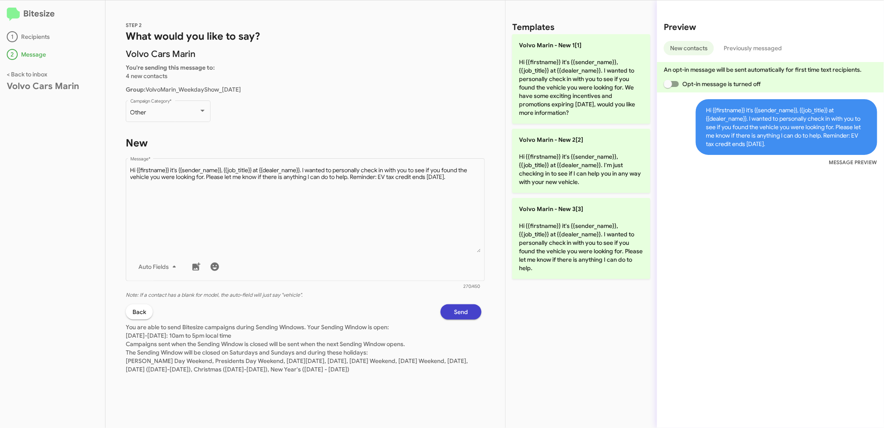
click at [460, 311] on span "Send" at bounding box center [461, 311] width 14 height 15
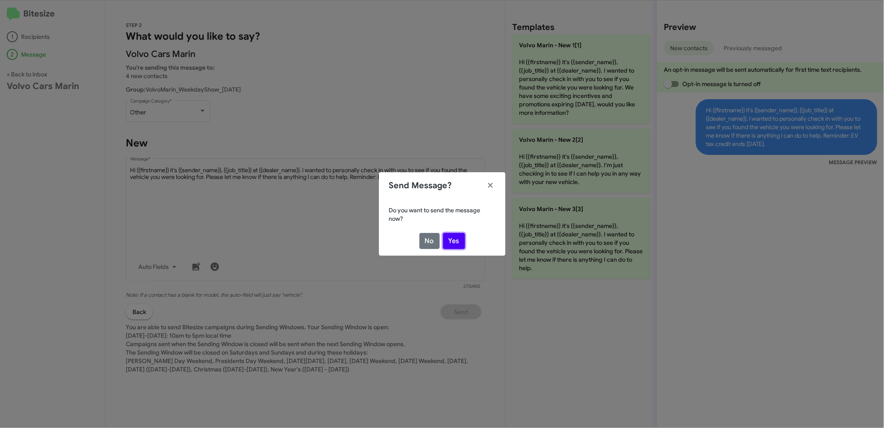
click at [451, 238] on button "Yes" at bounding box center [454, 241] width 22 height 16
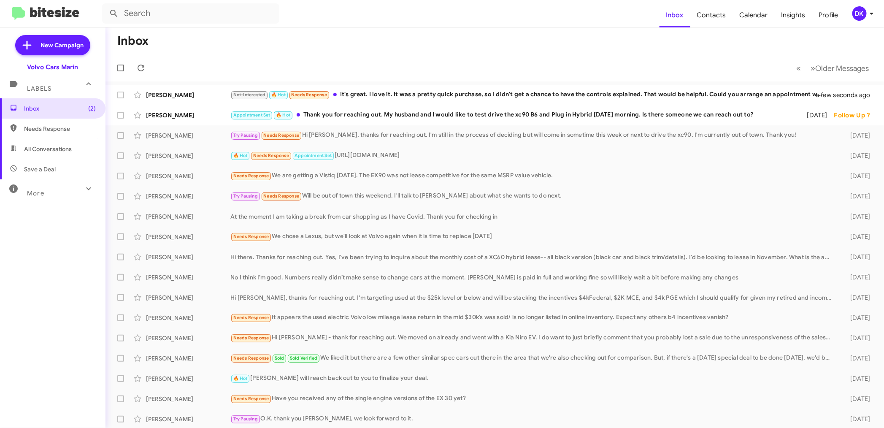
click at [856, 9] on div "DK" at bounding box center [859, 13] width 14 height 14
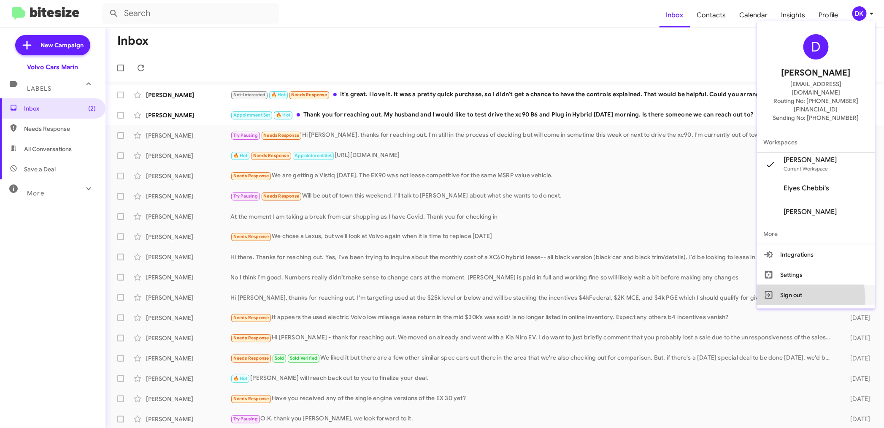
click at [799, 285] on button "Sign out" at bounding box center [816, 295] width 118 height 20
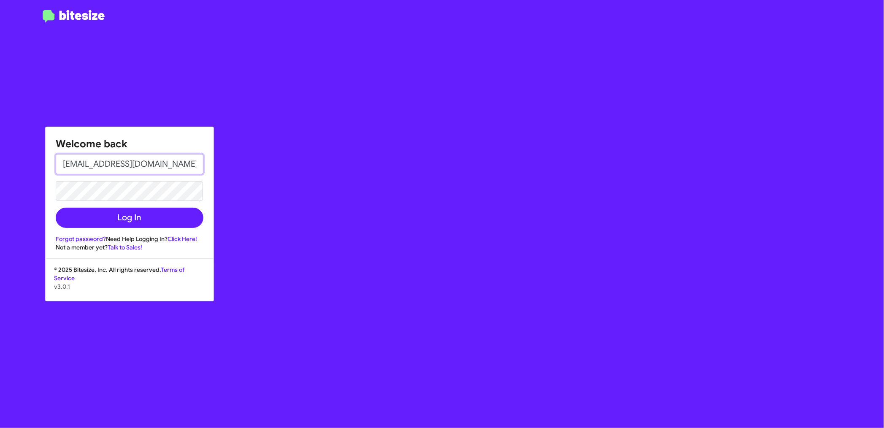
click at [180, 164] on input "[EMAIL_ADDRESS][DOMAIN_NAME]" at bounding box center [130, 164] width 148 height 20
click at [156, 221] on button "Log In" at bounding box center [130, 218] width 148 height 20
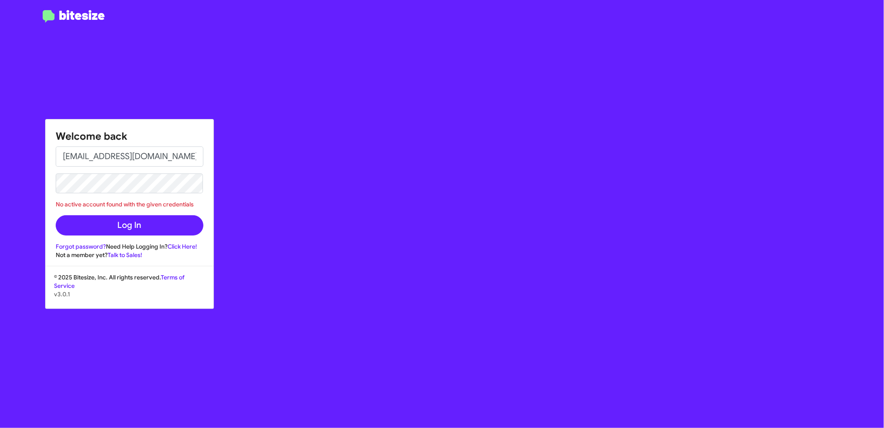
click at [256, 167] on div "Welcome back [EMAIL_ADDRESS][DOMAIN_NAME] No active account found with the give…" at bounding box center [515, 214] width 737 height 428
click at [200, 154] on input "[EMAIL_ADDRESS][DOMAIN_NAME]" at bounding box center [130, 156] width 148 height 20
type input "p"
click at [87, 155] on input "[PERSON_NAME]" at bounding box center [130, 156] width 148 height 20
click at [139, 154] on input "DavidCarico" at bounding box center [130, 156] width 148 height 20
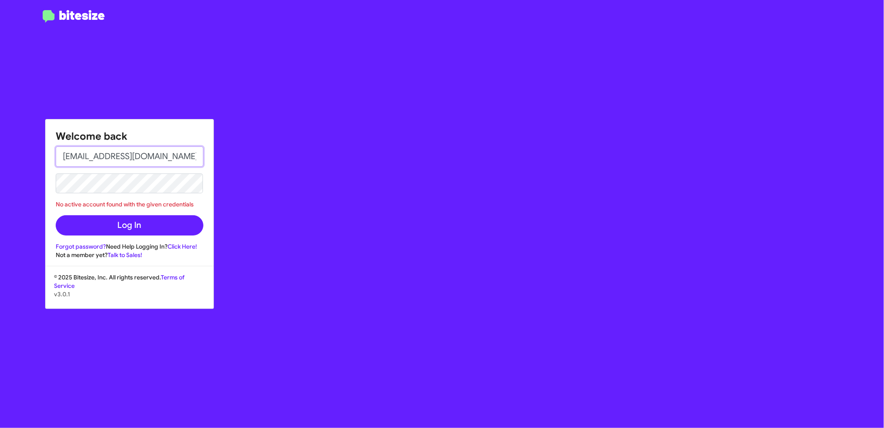
type input "[EMAIL_ADDRESS][DOMAIN_NAME]"
click at [67, 223] on button "Log In" at bounding box center [130, 225] width 148 height 20
